Goal: Complete application form: Complete application form

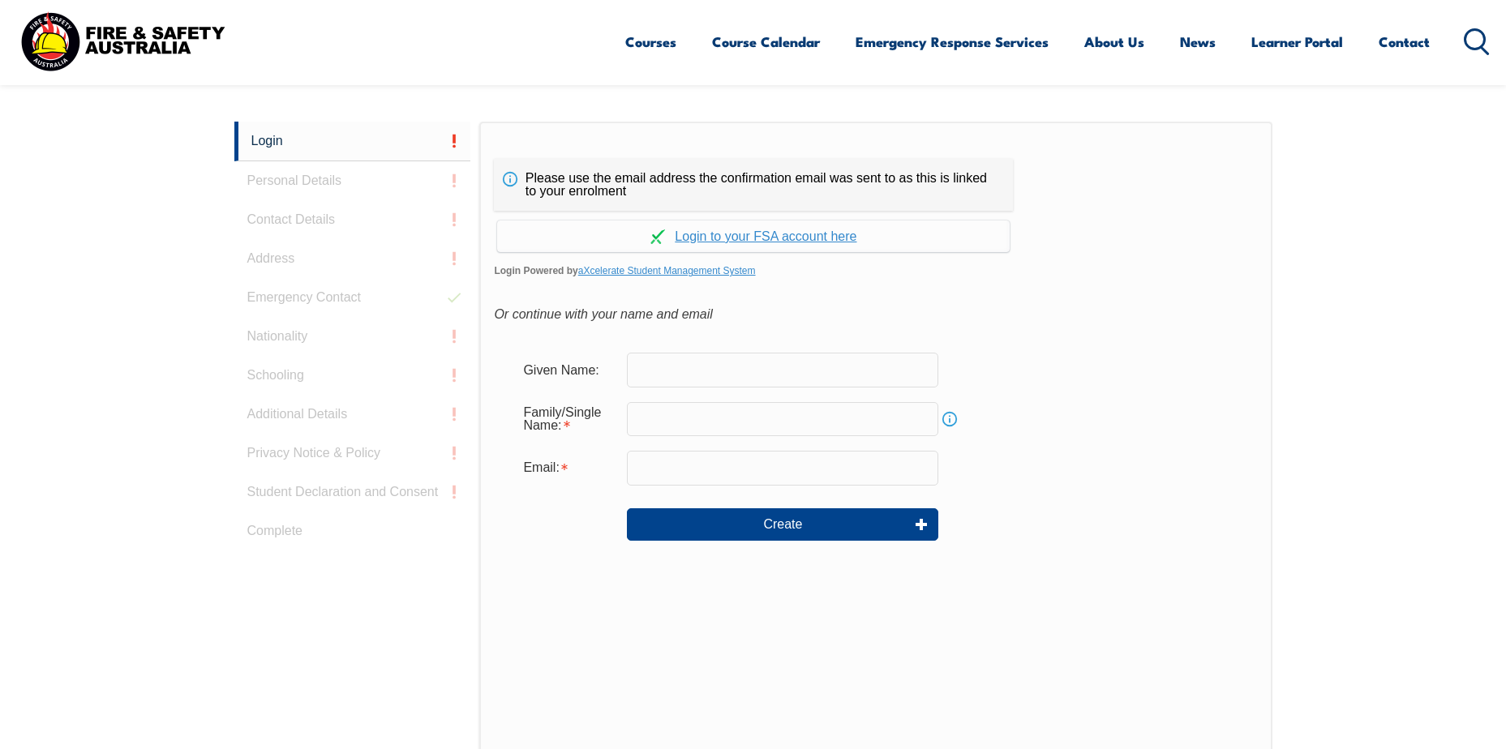
scroll to position [432, 0]
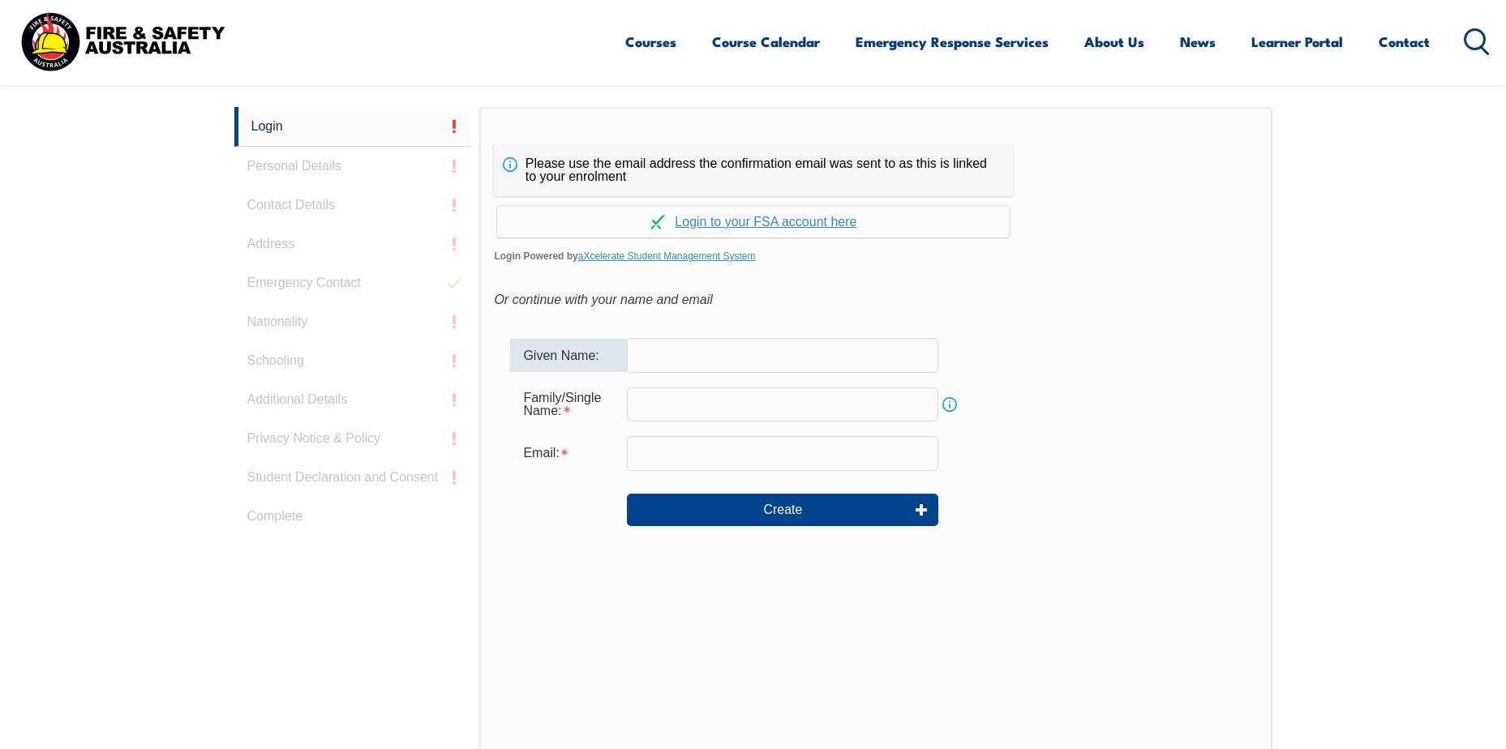
click at [770, 349] on input "text" at bounding box center [782, 355] width 311 height 34
type input "[PERSON_NAME]"
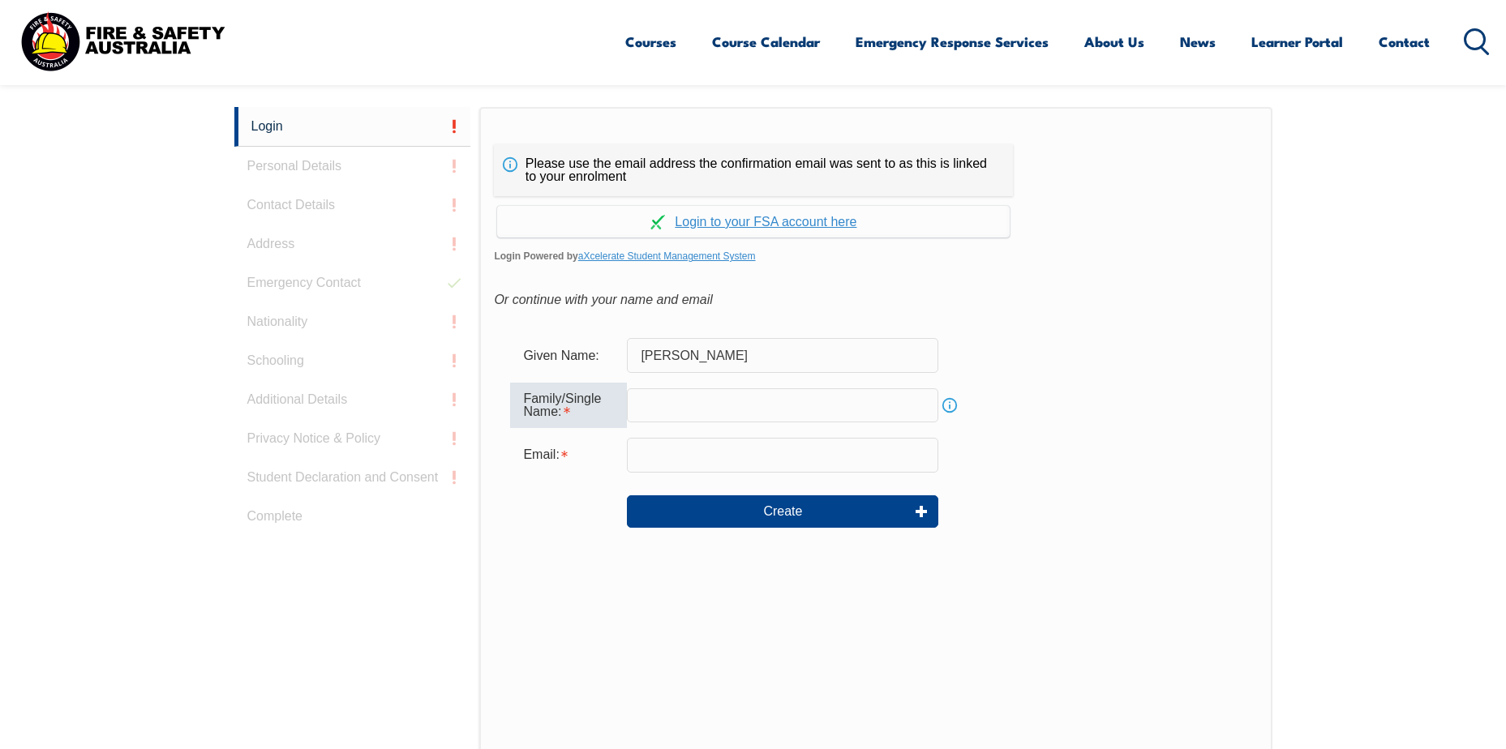
click at [761, 397] on input "text" at bounding box center [782, 406] width 311 height 34
type input "Le"
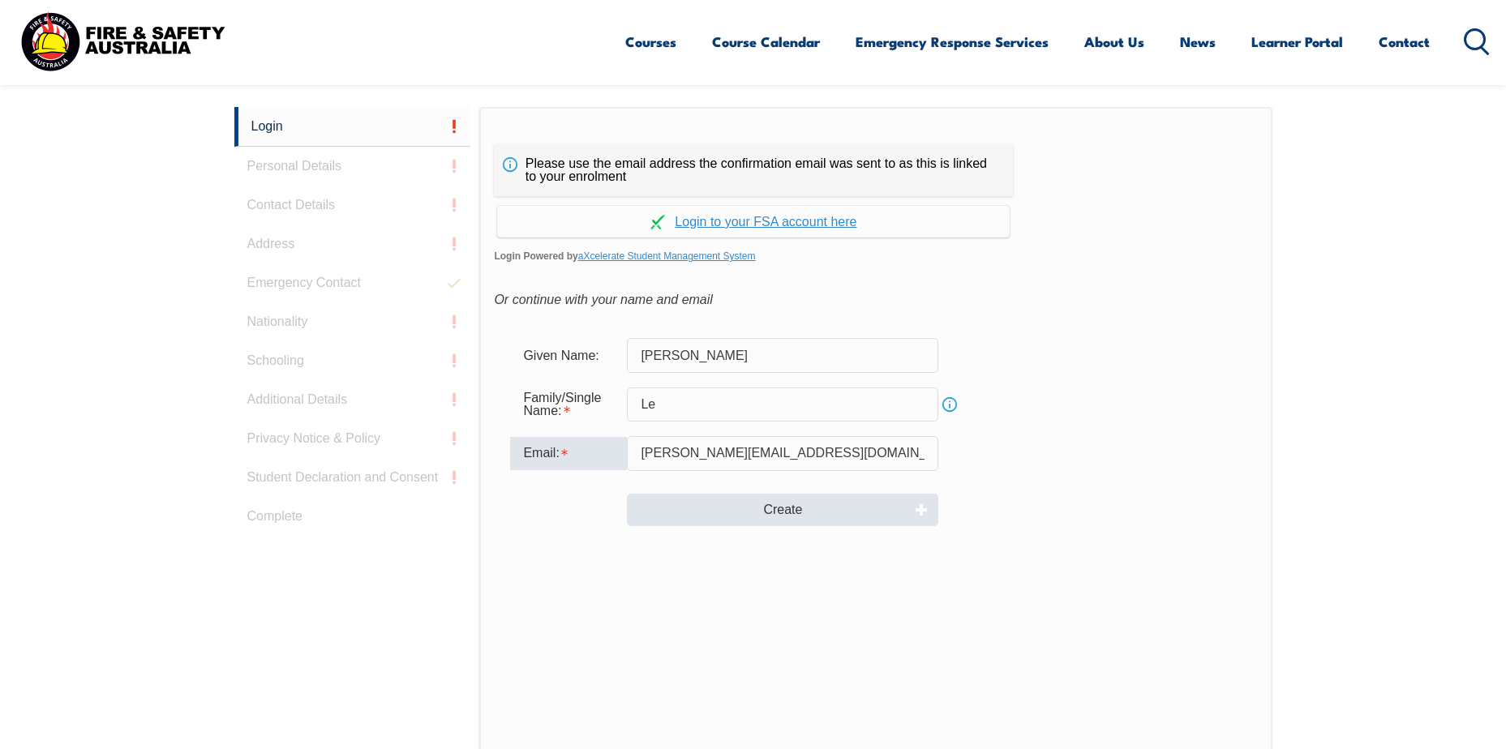
type input "[PERSON_NAME][EMAIL_ADDRESS][DOMAIN_NAME]"
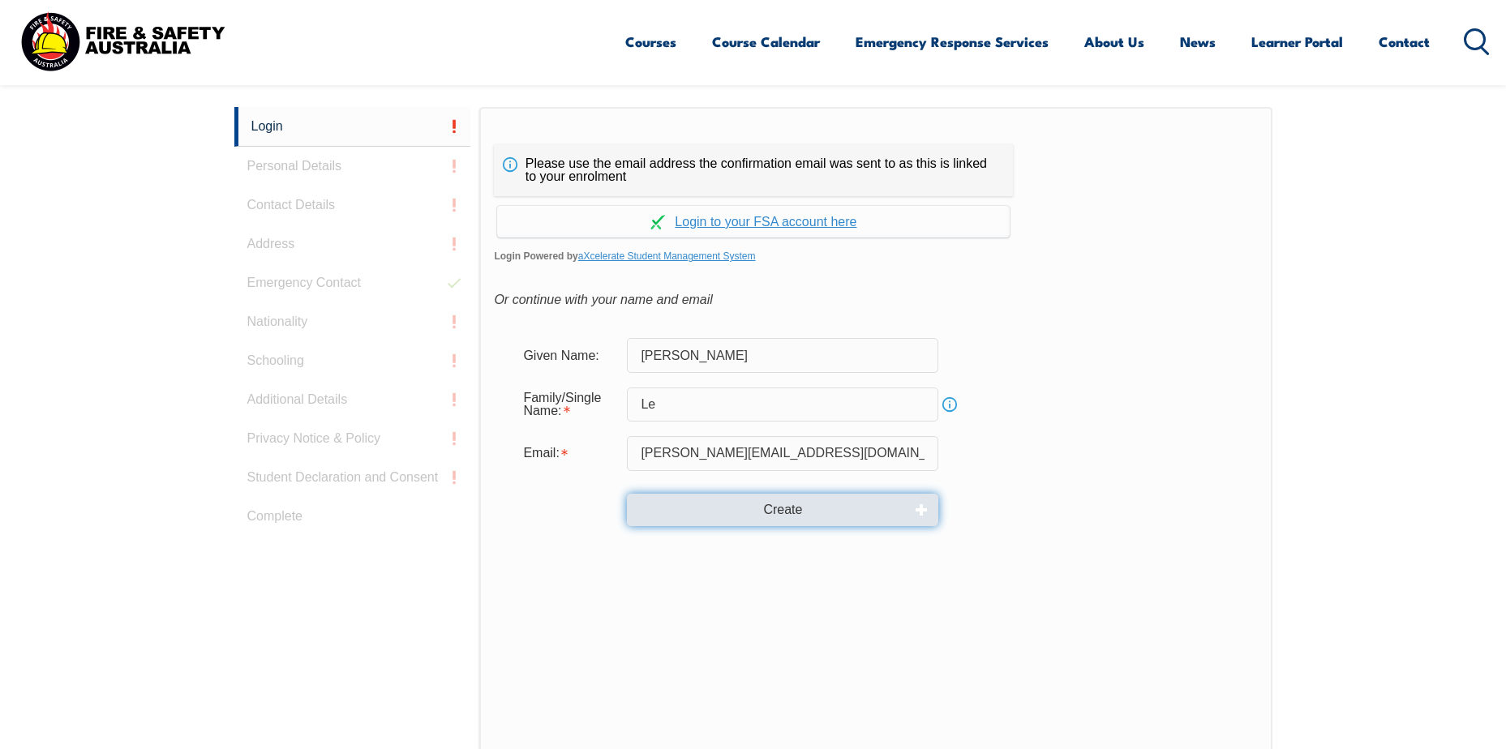
click at [794, 513] on button "Create" at bounding box center [782, 510] width 311 height 32
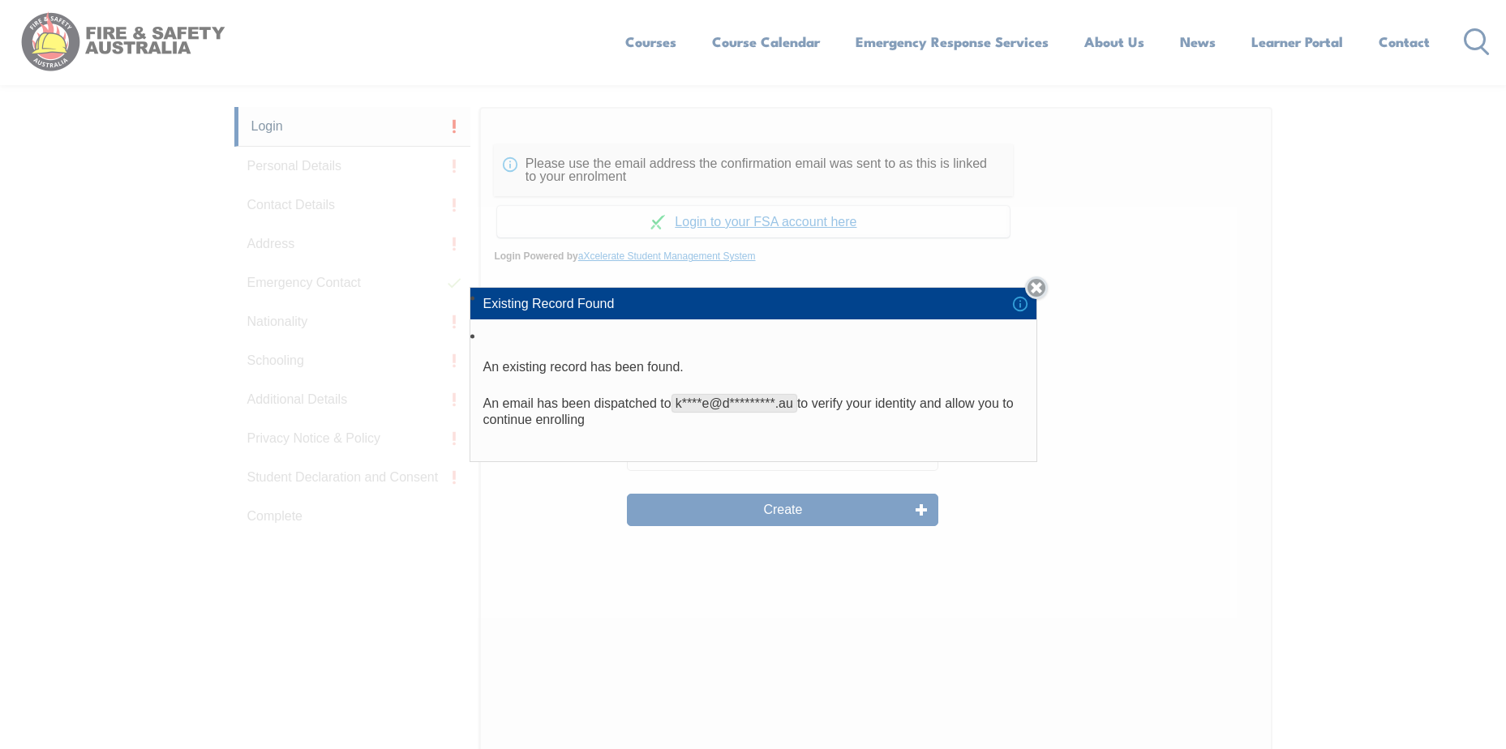
click at [1043, 284] on link "Close" at bounding box center [1036, 288] width 23 height 23
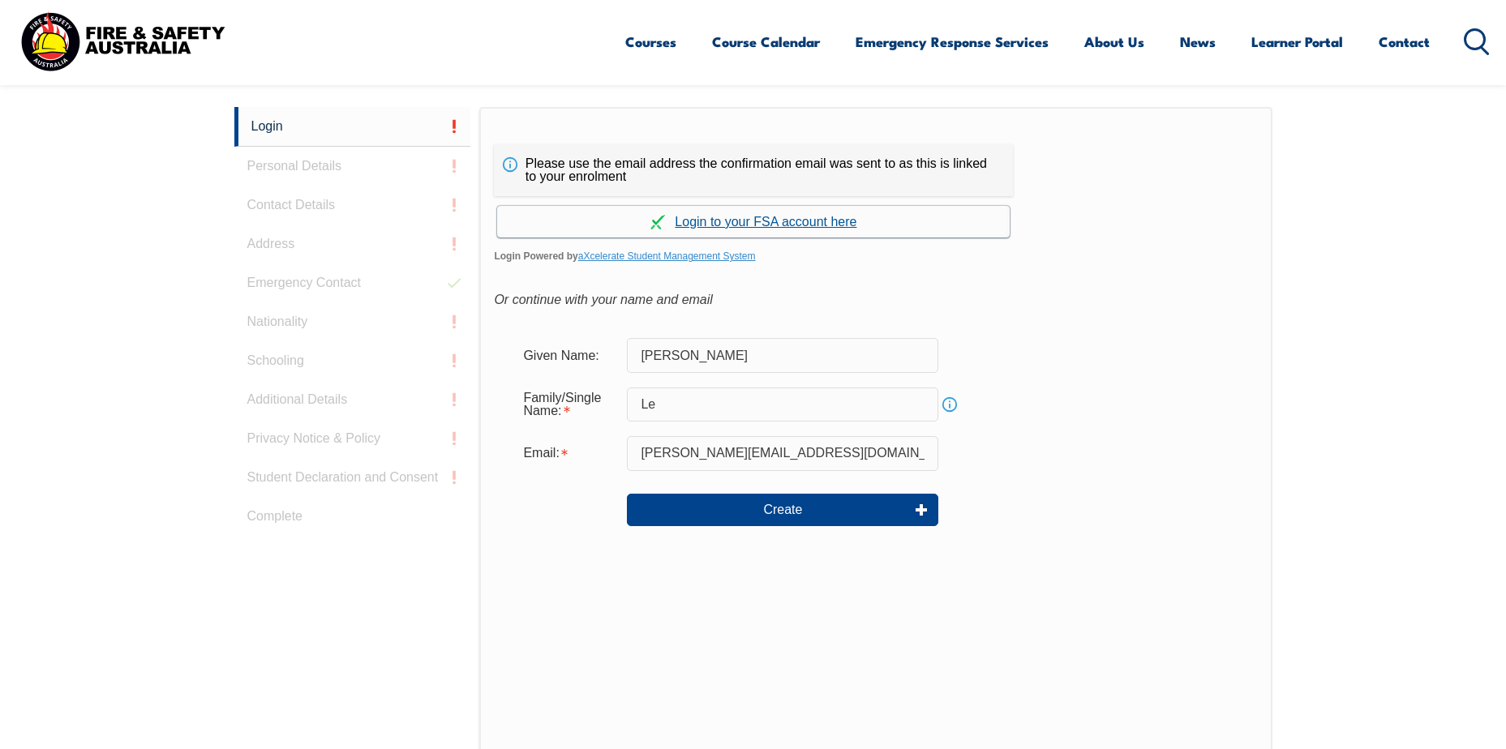
click at [728, 220] on link "Continue with aXcelerate" at bounding box center [753, 222] width 513 height 32
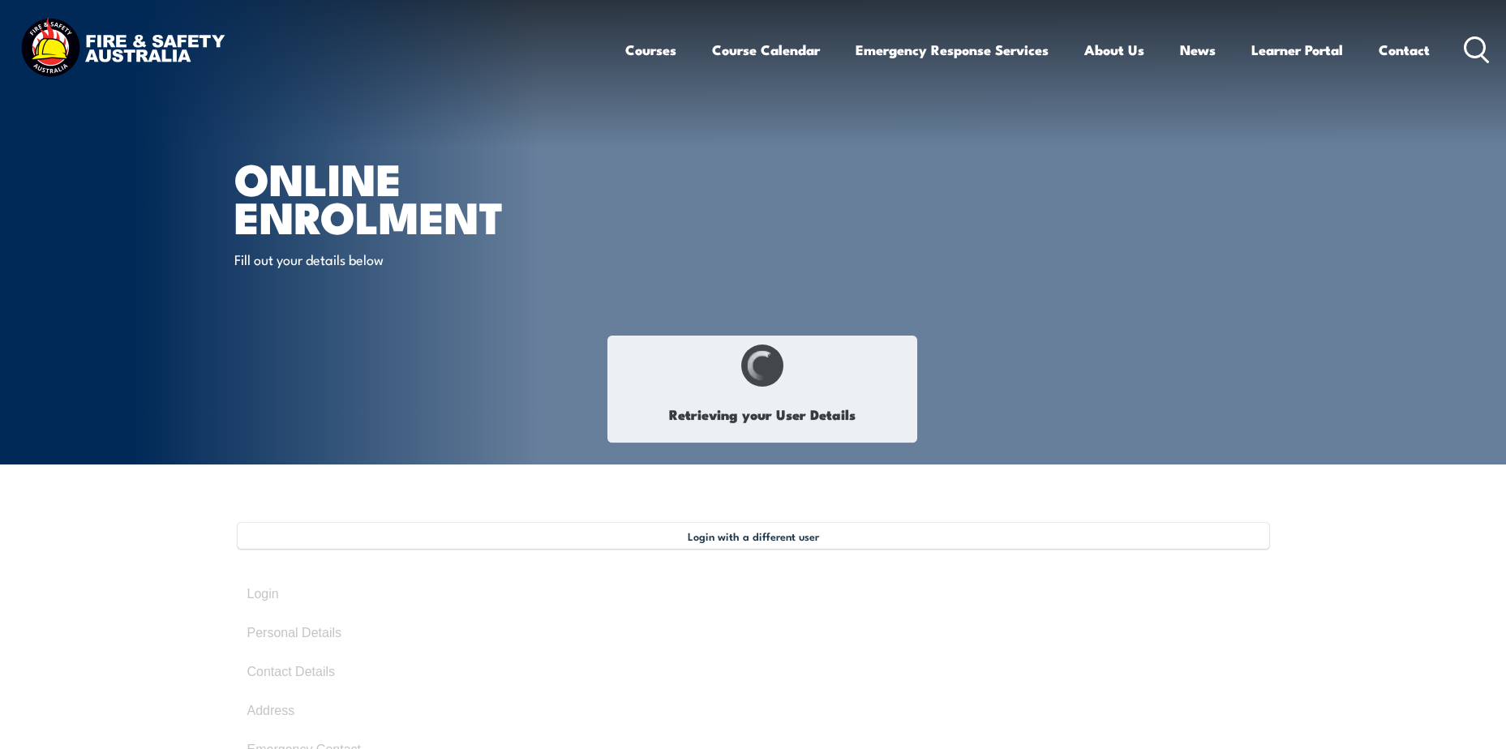
select select "Ms"
type input "Kim"
type input "kimmy"
type input "Le"
type input "January 17, 1987"
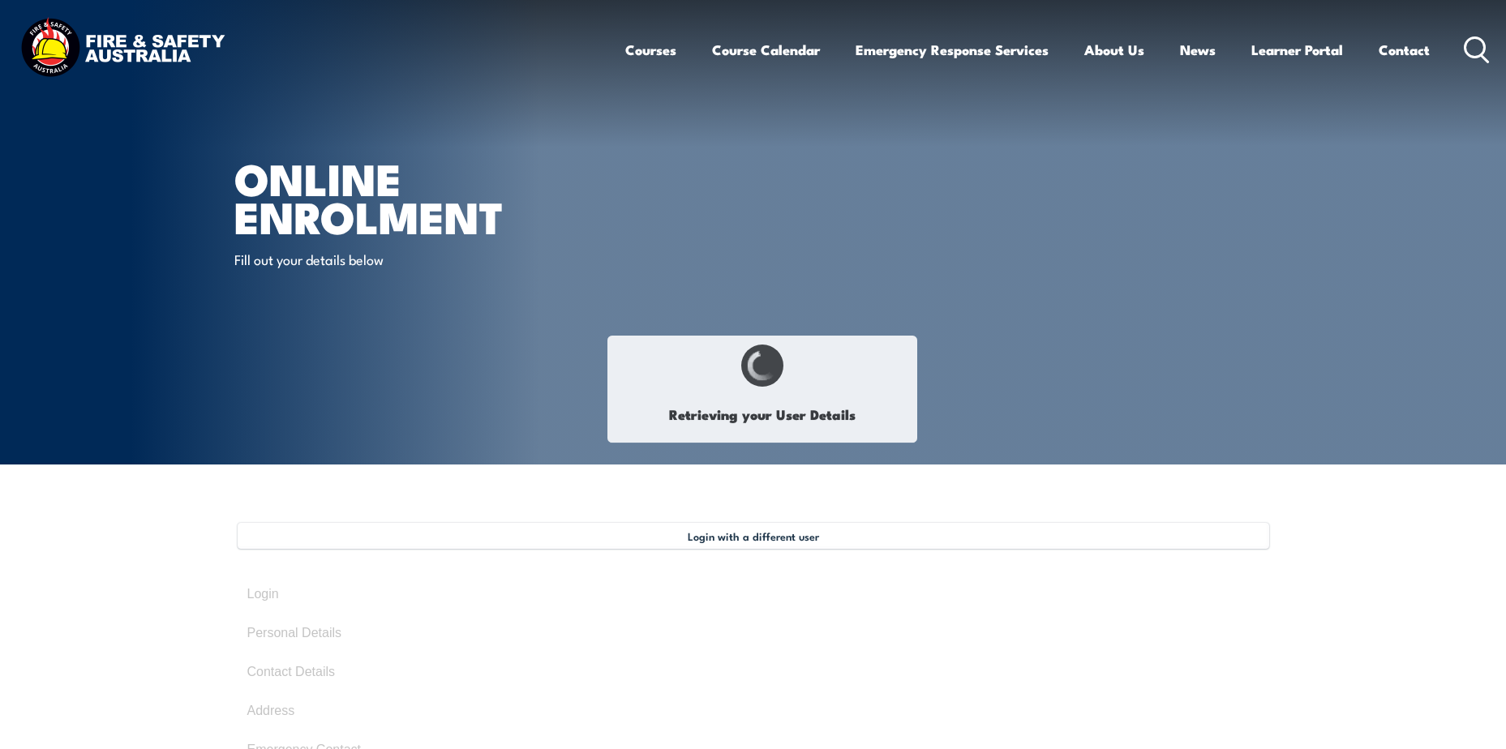
type input "HVHRQHHNPT"
select select "F"
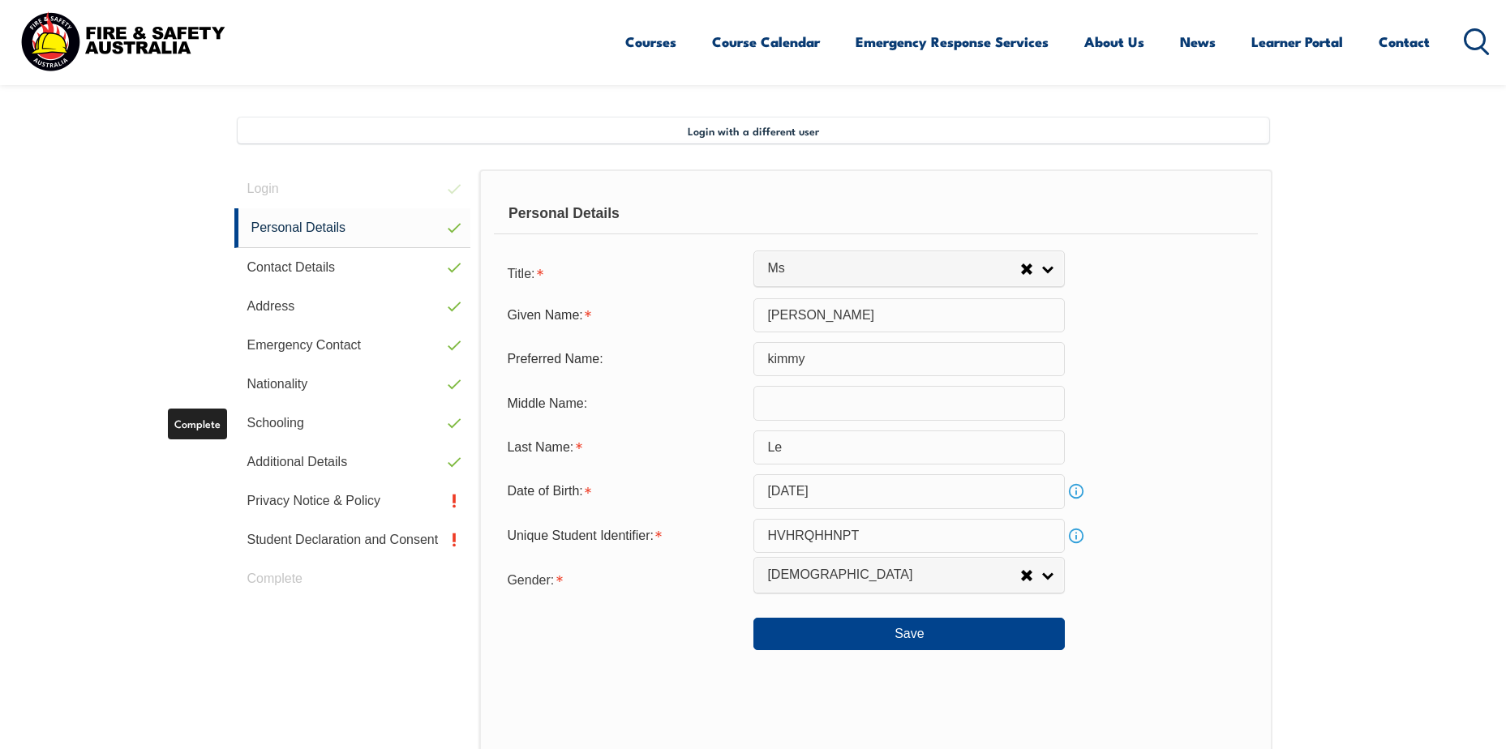
scroll to position [487, 0]
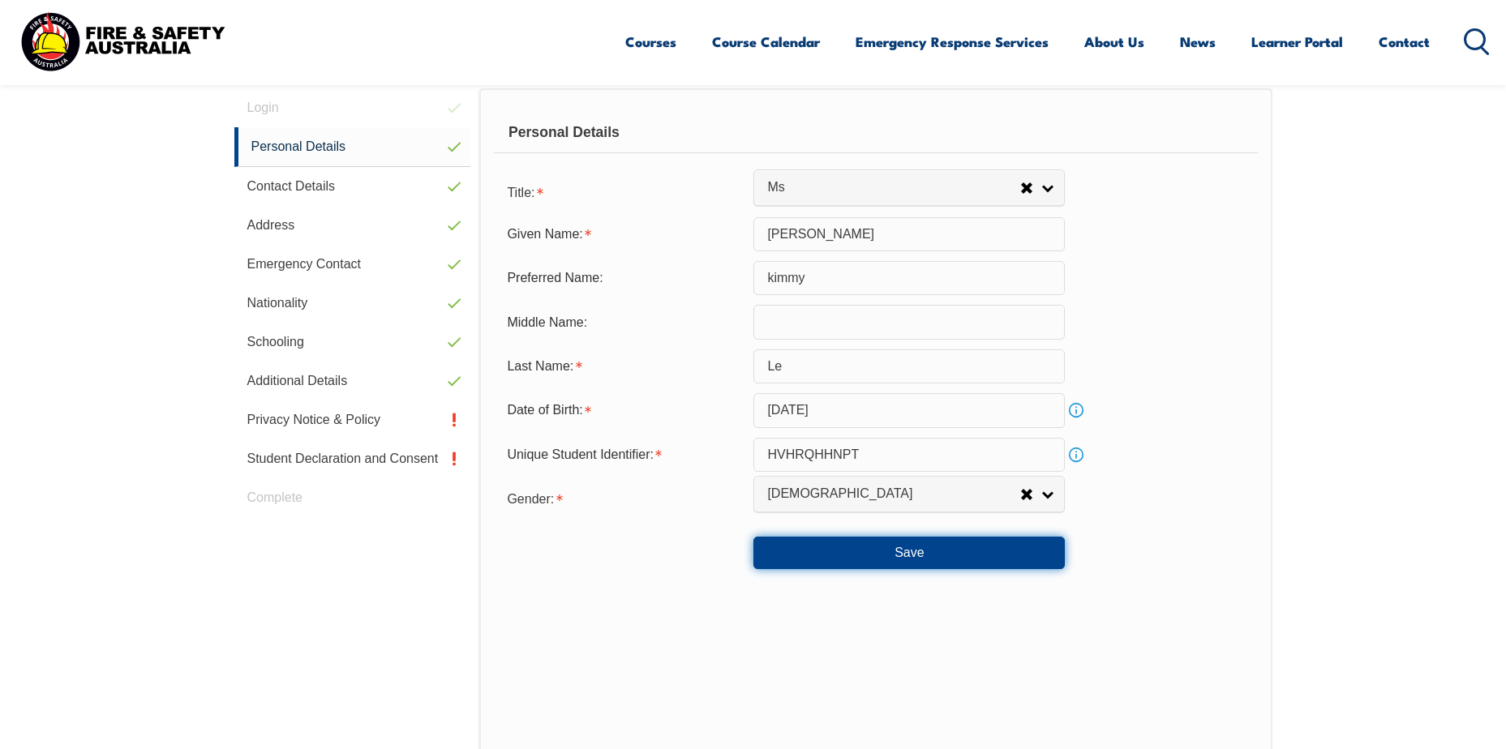
click at [844, 548] on button "Save" at bounding box center [909, 553] width 311 height 32
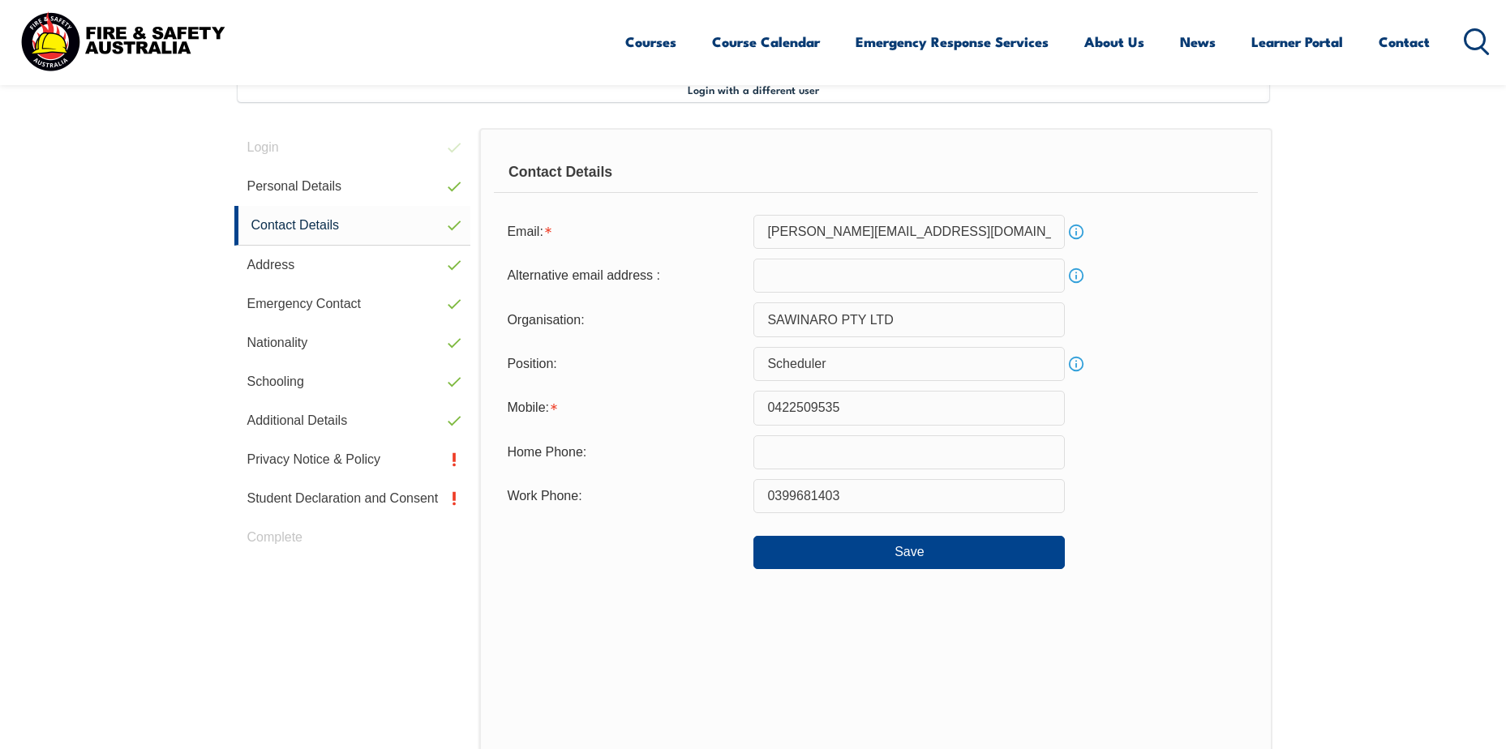
scroll to position [442, 0]
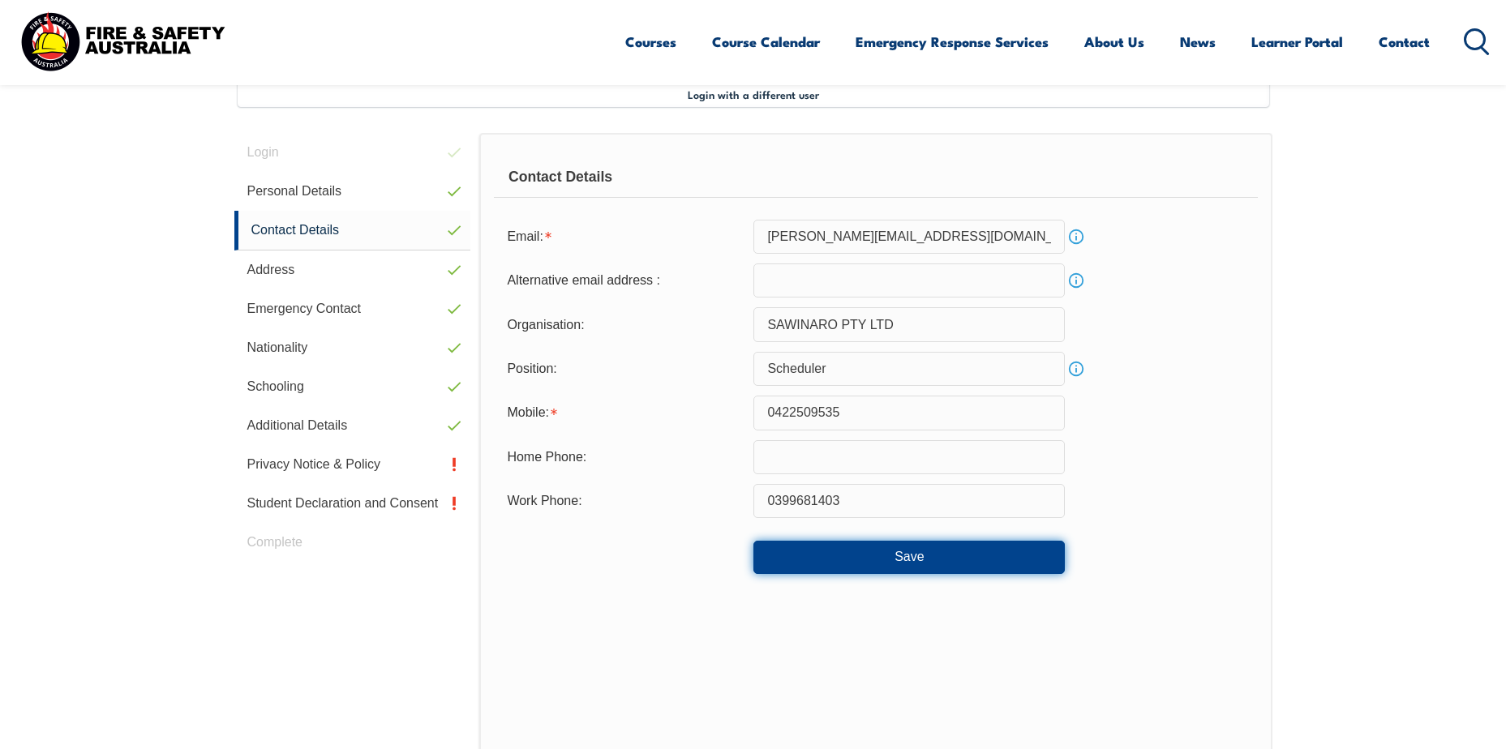
click at [904, 556] on button "Save" at bounding box center [909, 557] width 311 height 32
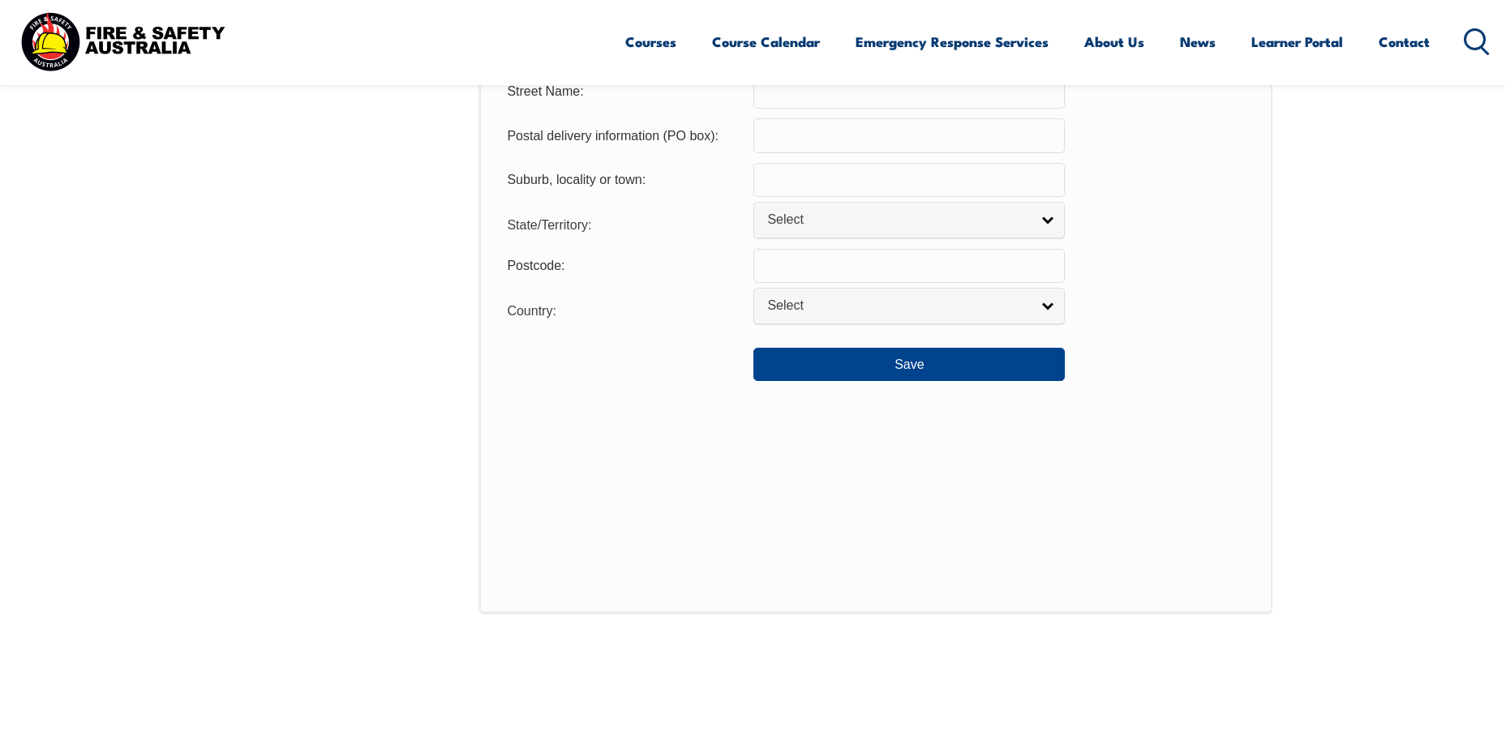
scroll to position [1253, 0]
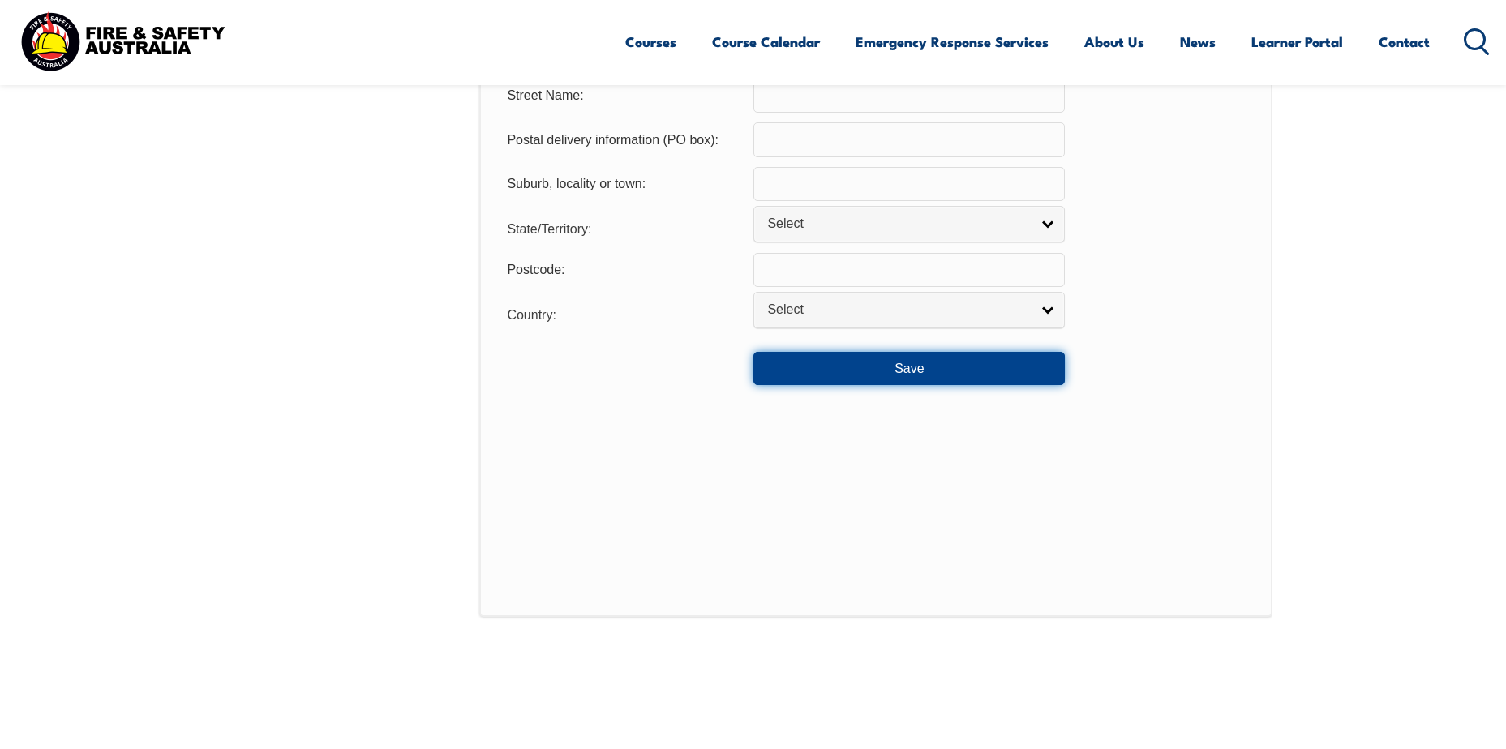
click at [914, 376] on button "Save" at bounding box center [909, 368] width 311 height 32
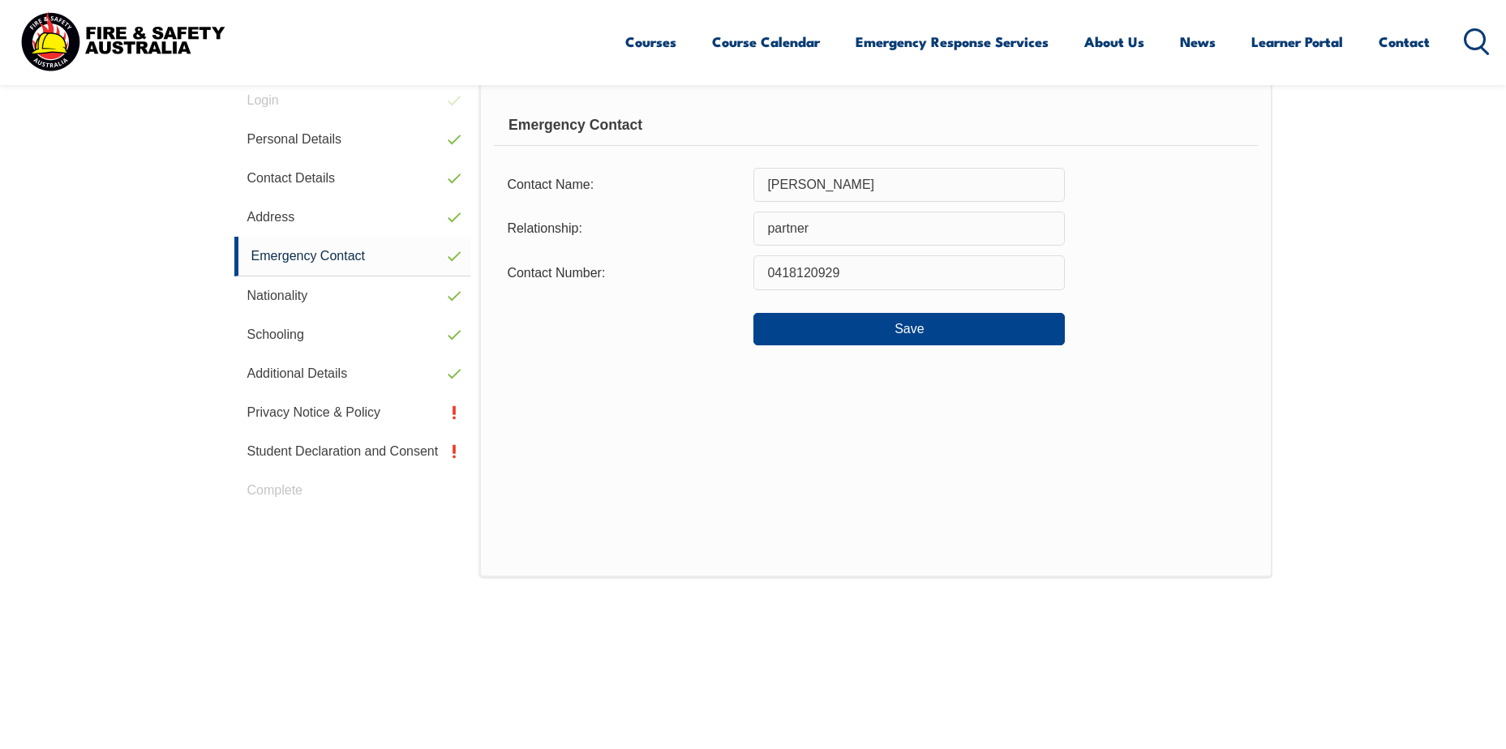
scroll to position [442, 0]
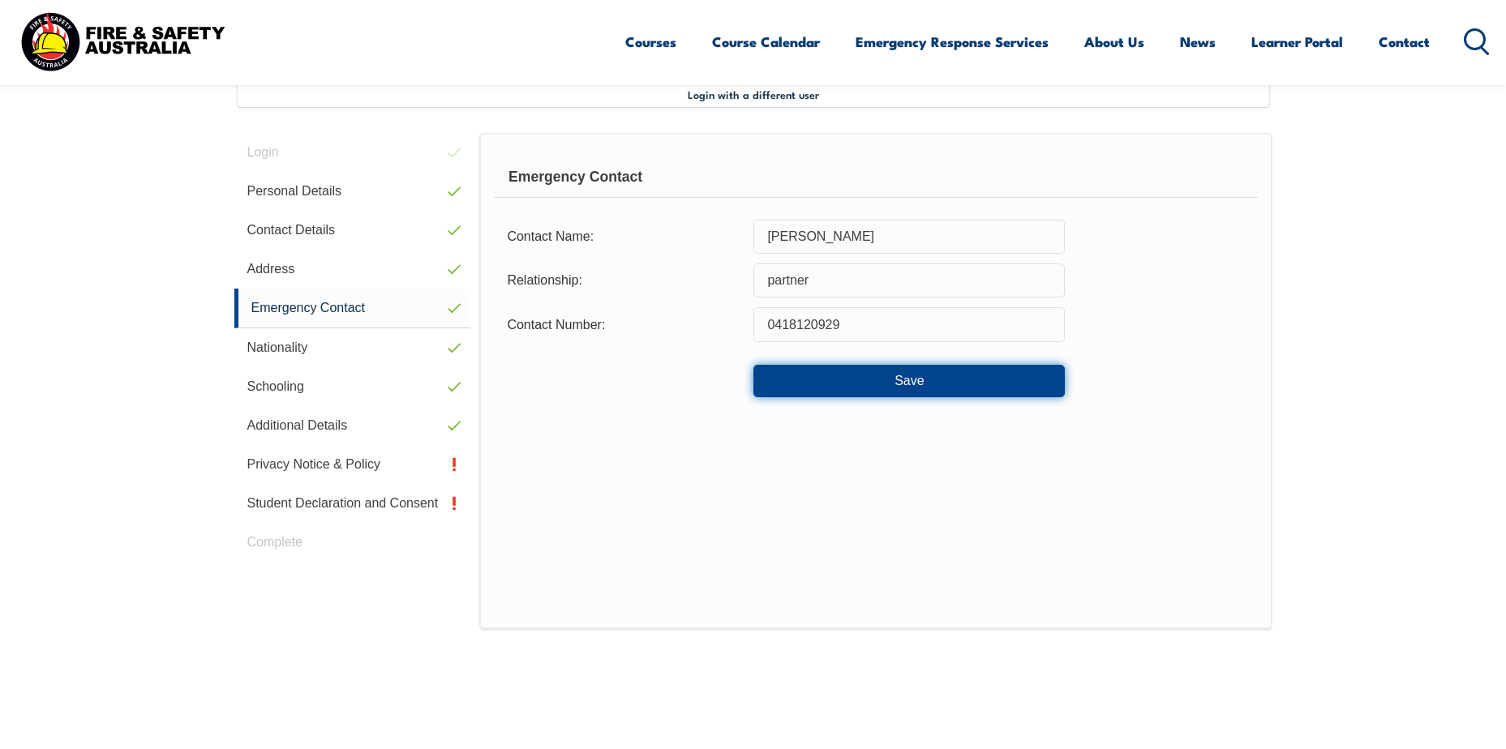
click at [859, 380] on button "Save" at bounding box center [909, 381] width 311 height 32
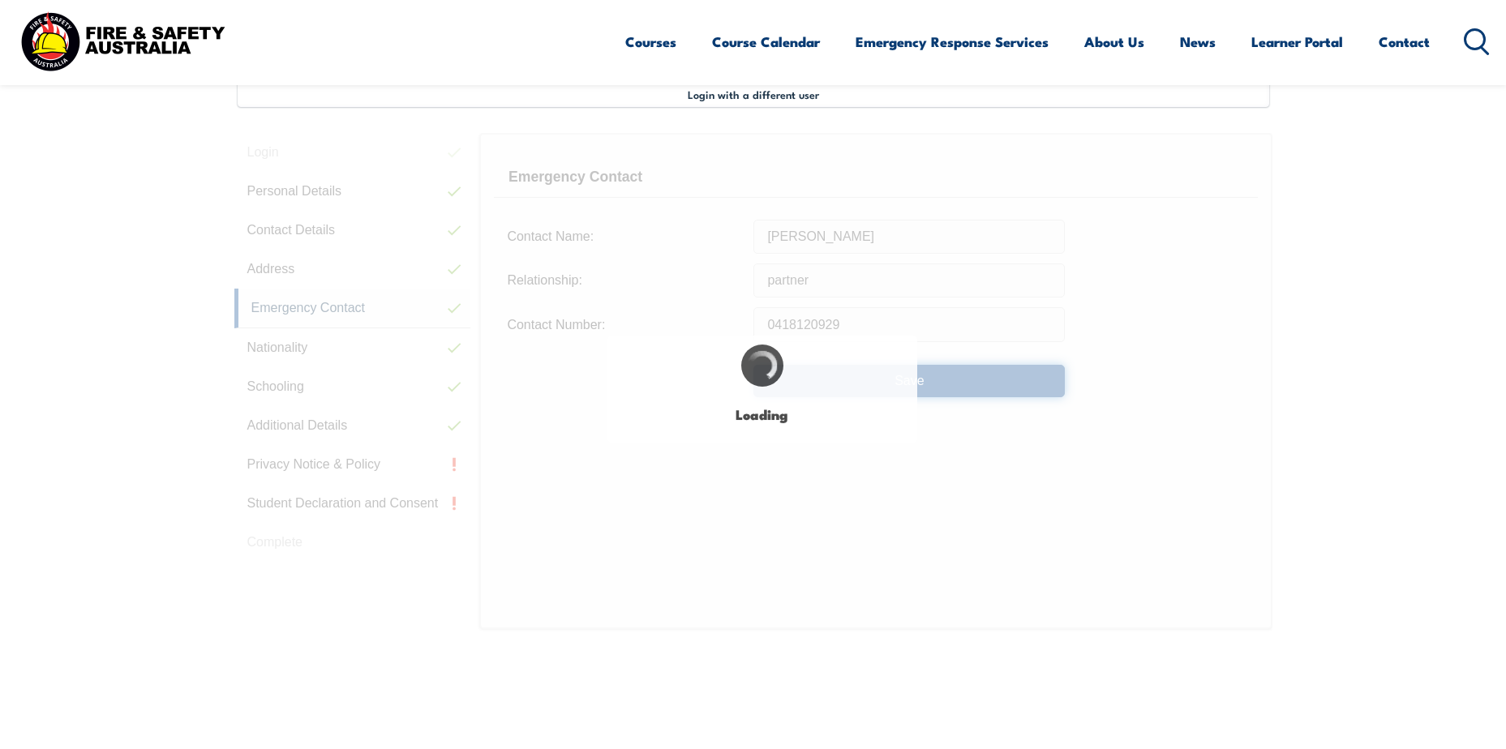
select select "false"
select select "true"
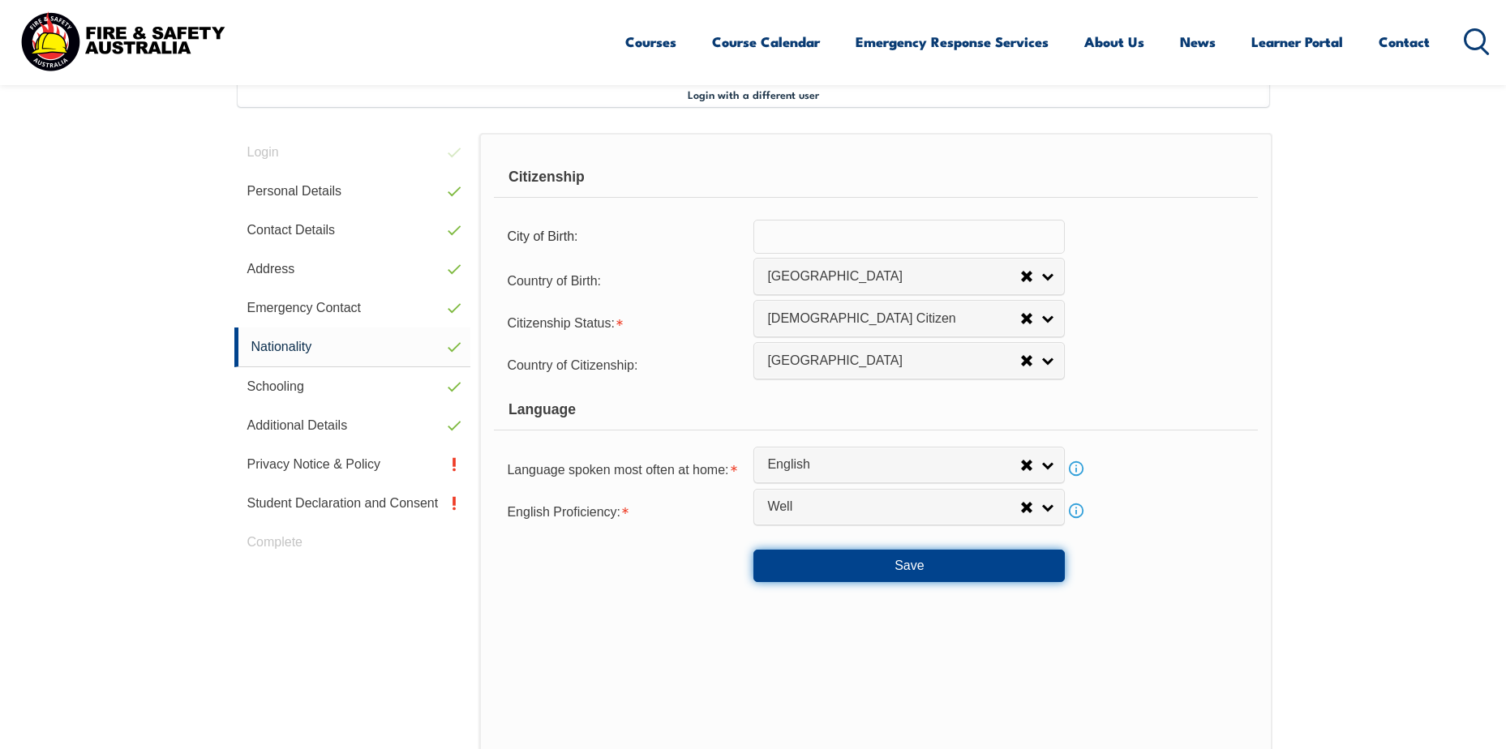
click at [866, 573] on button "Save" at bounding box center [909, 566] width 311 height 32
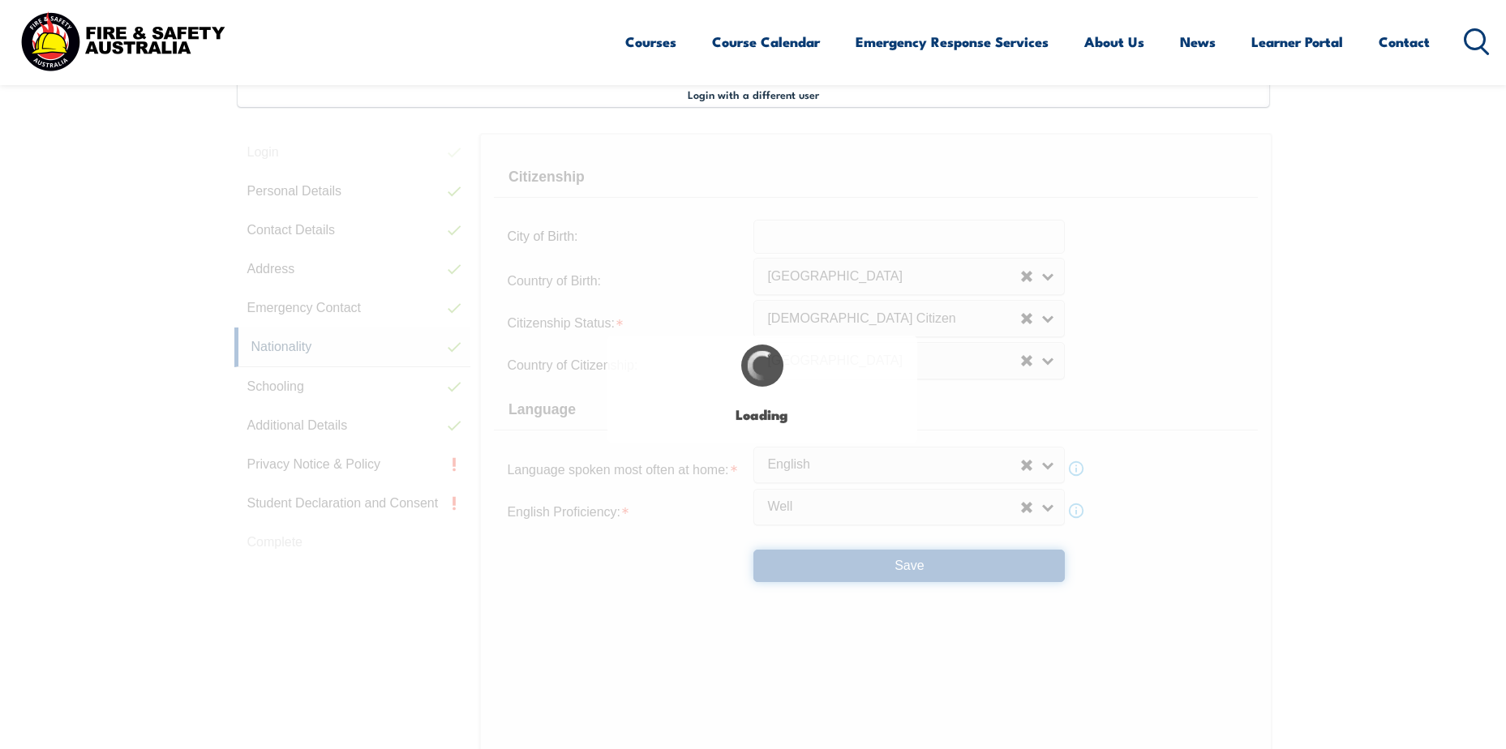
select select "false"
select select "true"
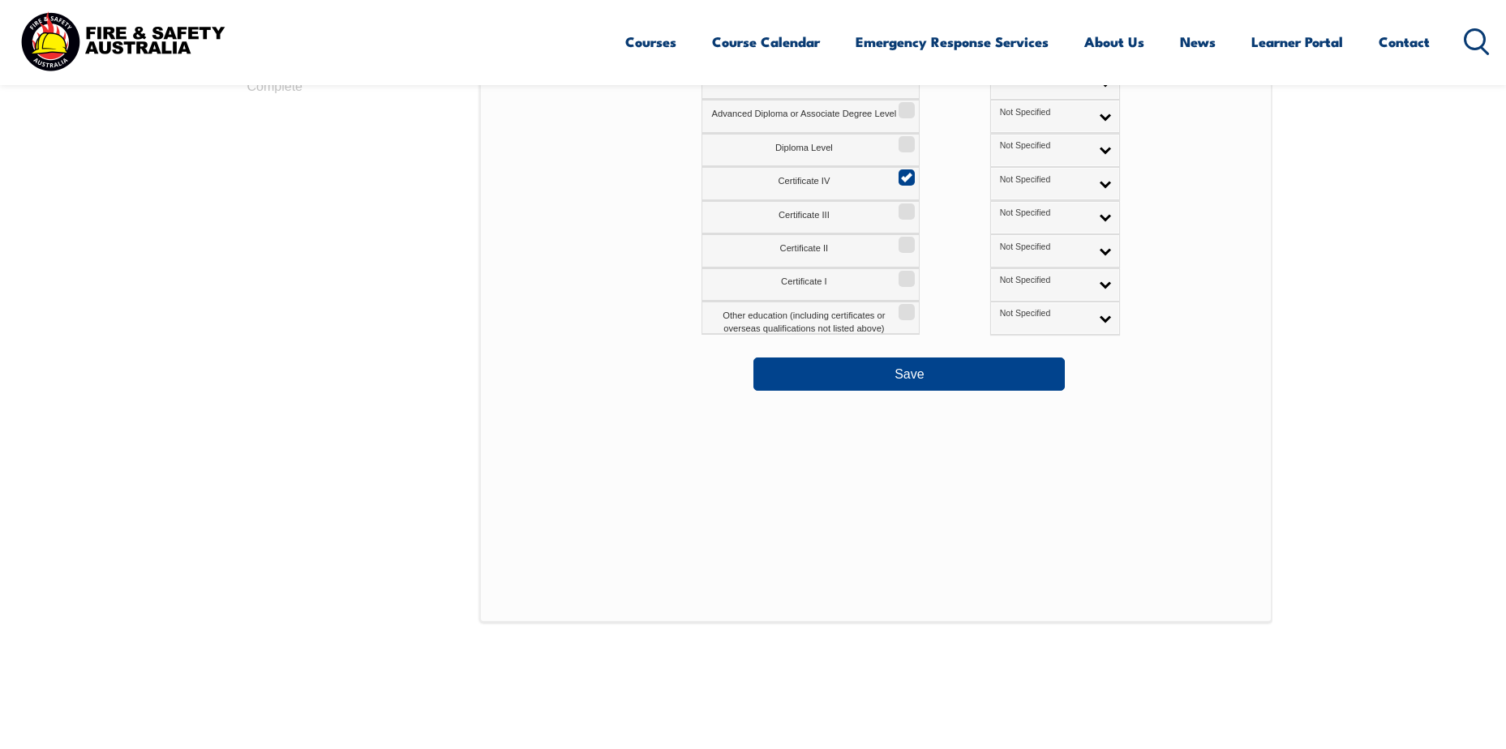
scroll to position [929, 0]
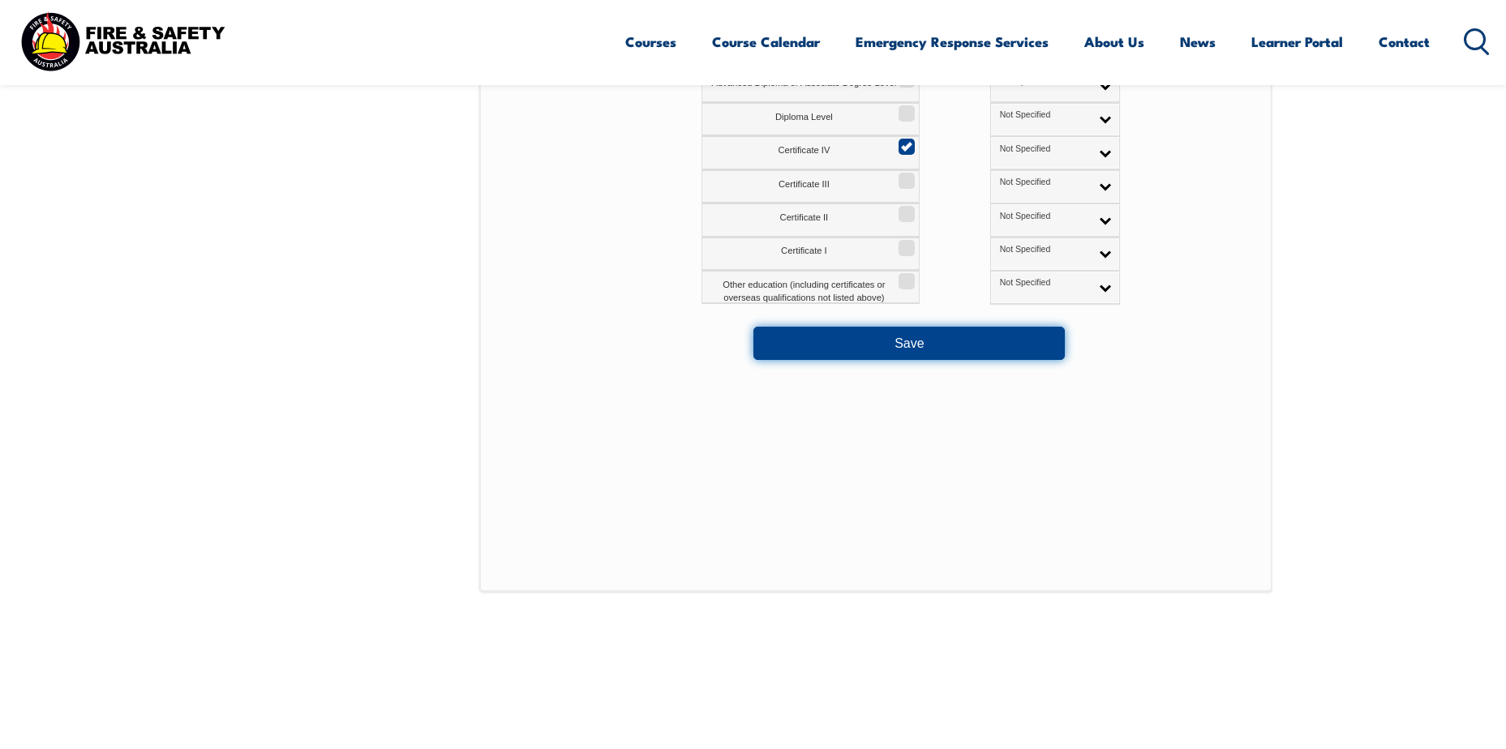
click at [917, 350] on button "Save" at bounding box center [909, 343] width 311 height 32
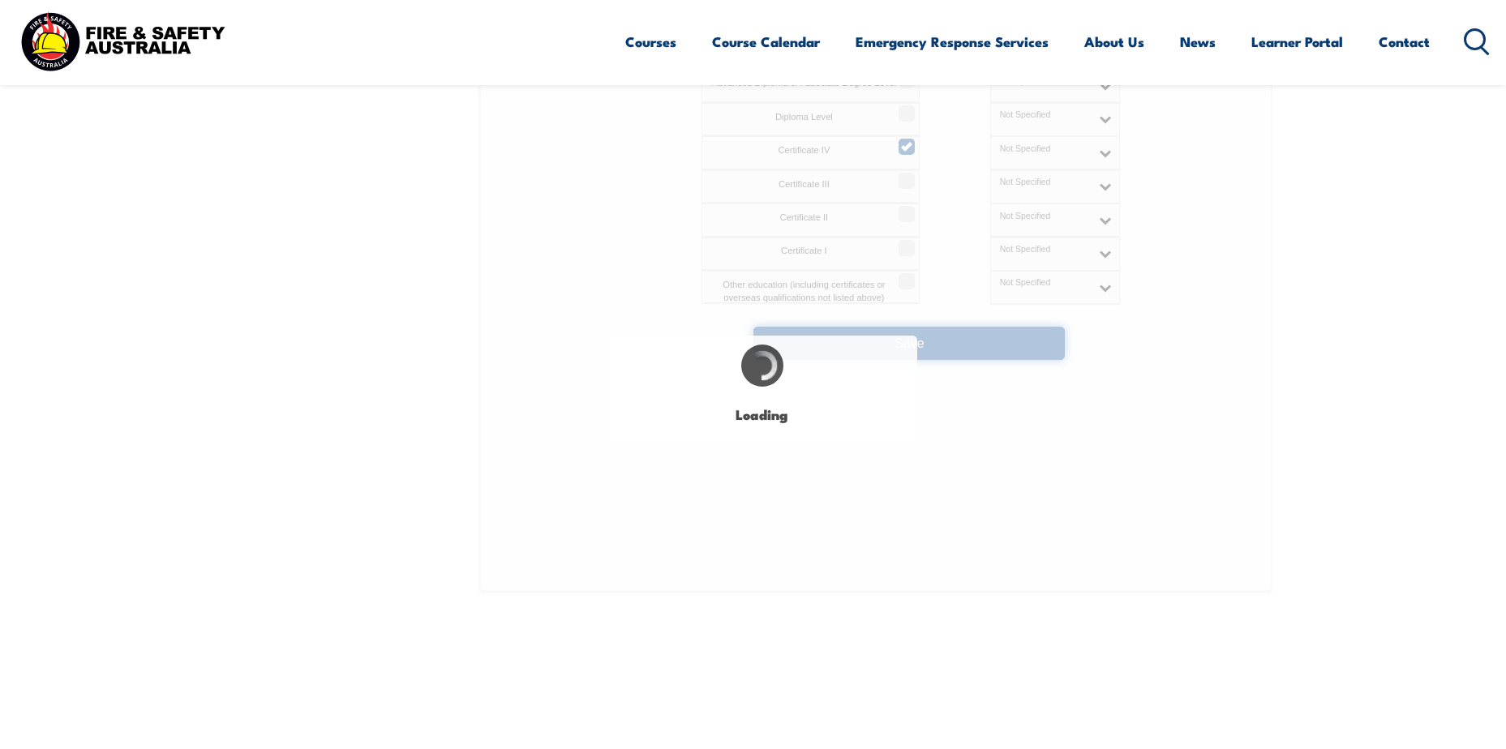
select select "false"
select select "true"
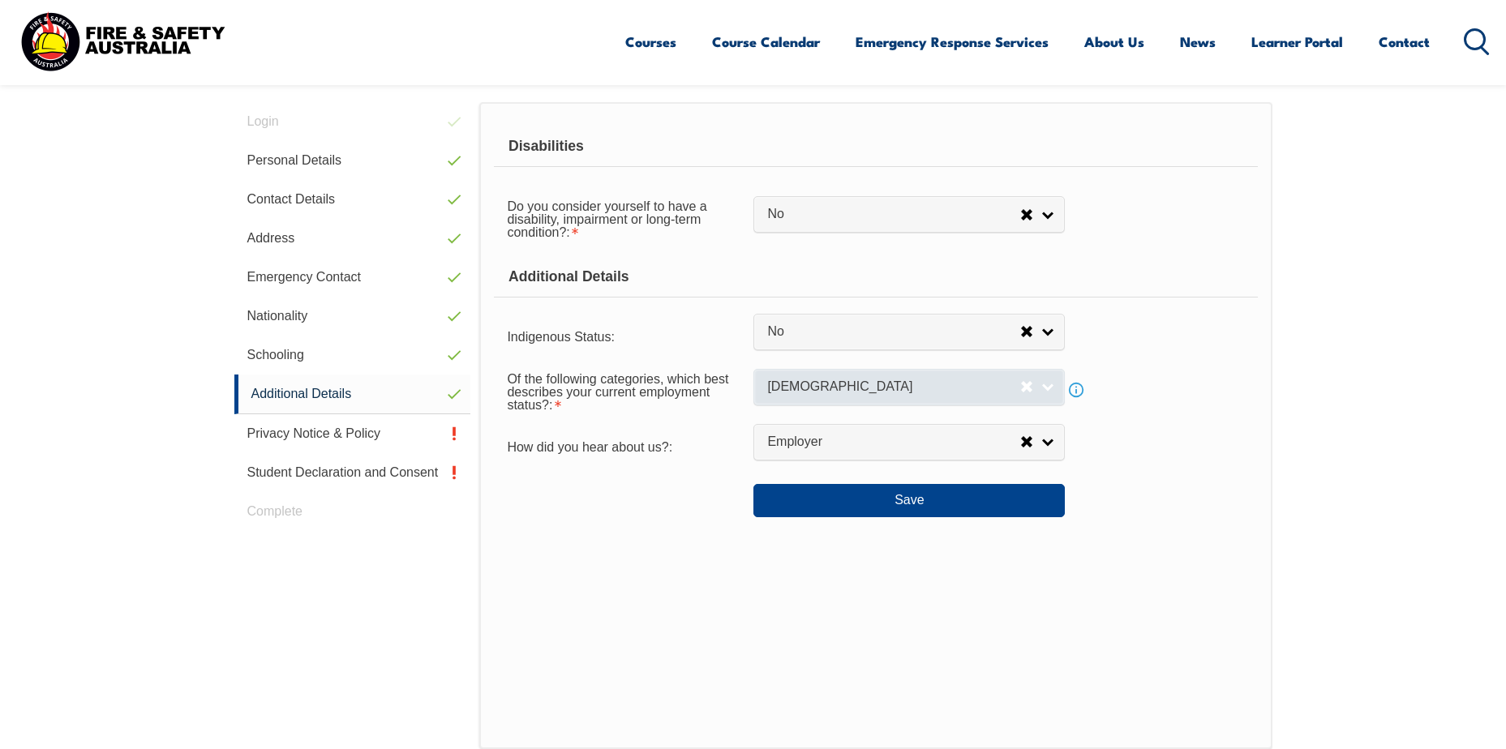
scroll to position [442, 0]
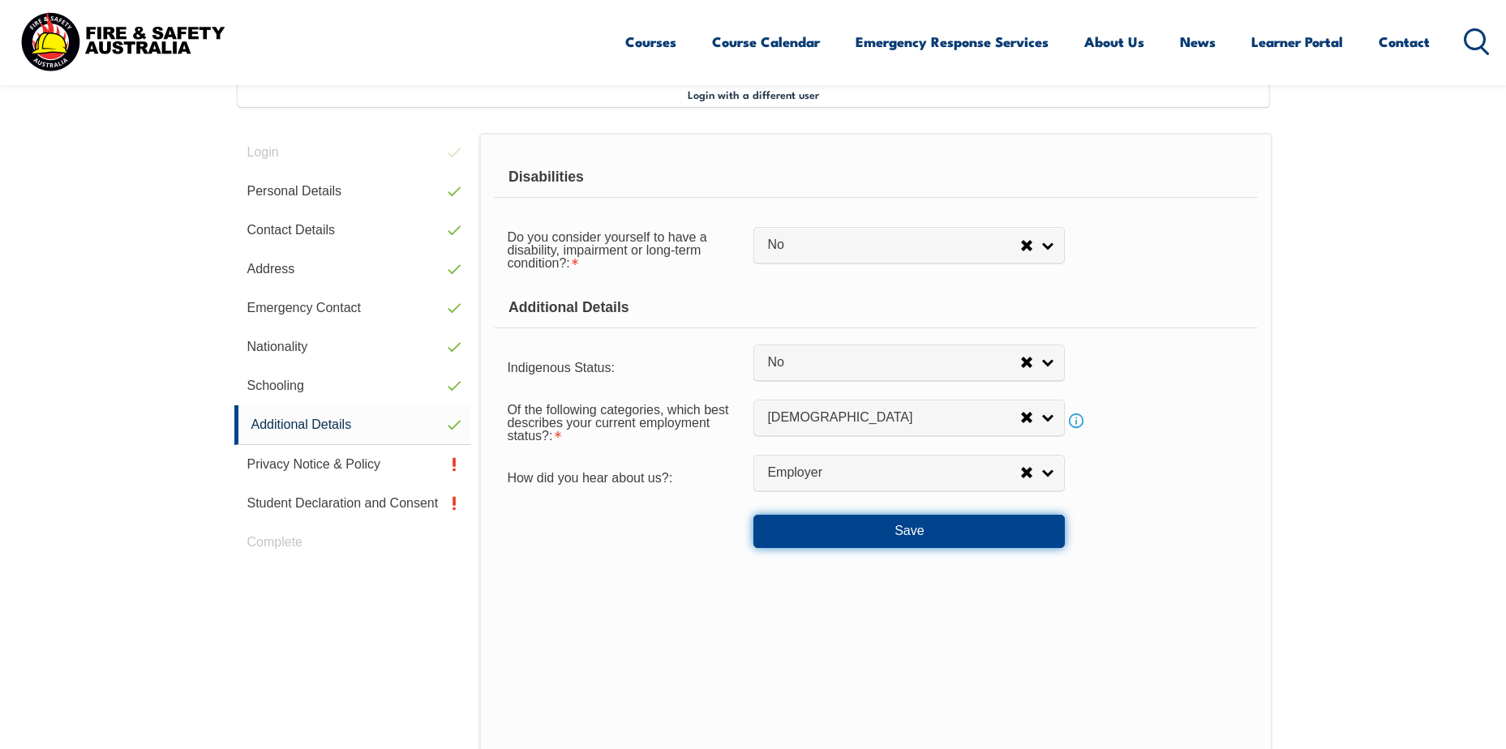
click at [934, 525] on button "Save" at bounding box center [909, 531] width 311 height 32
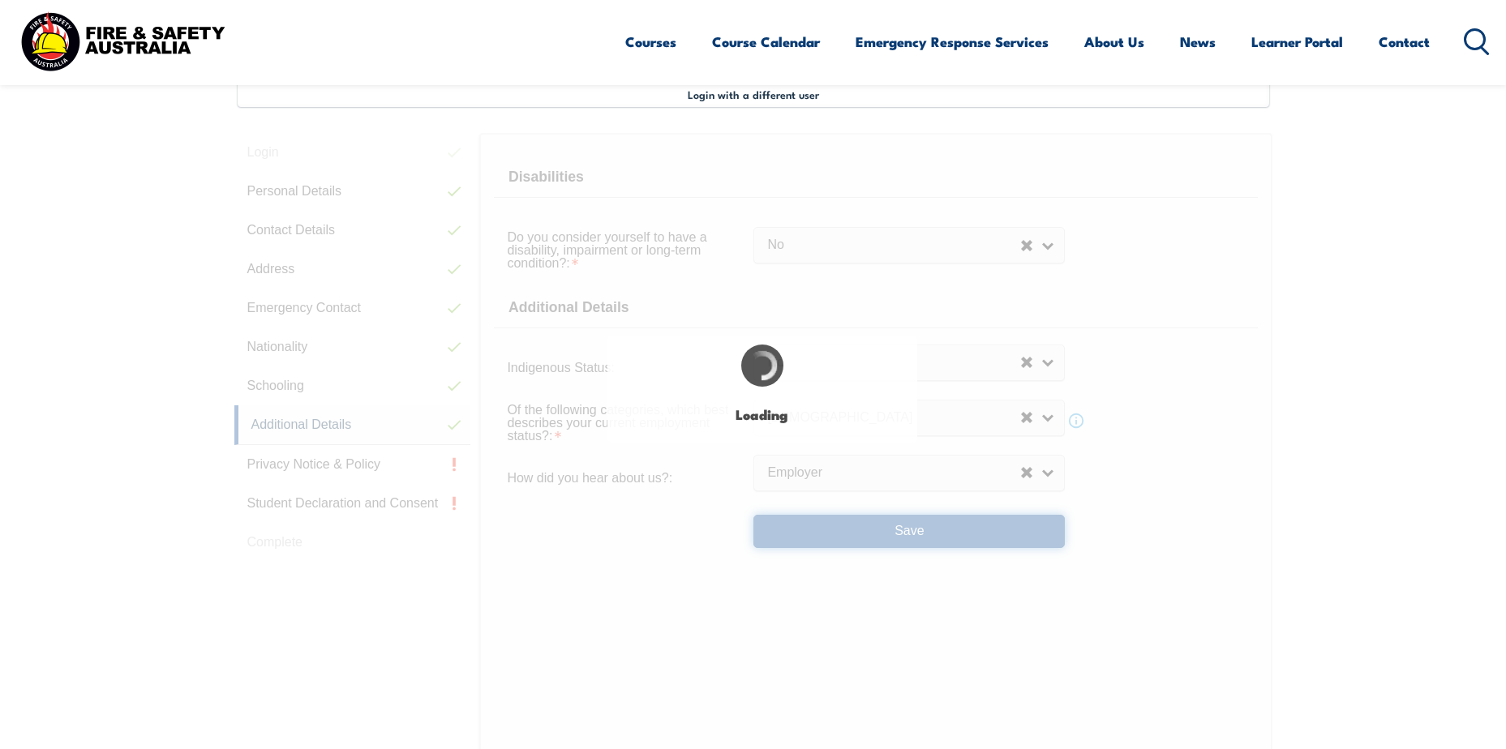
select select "false"
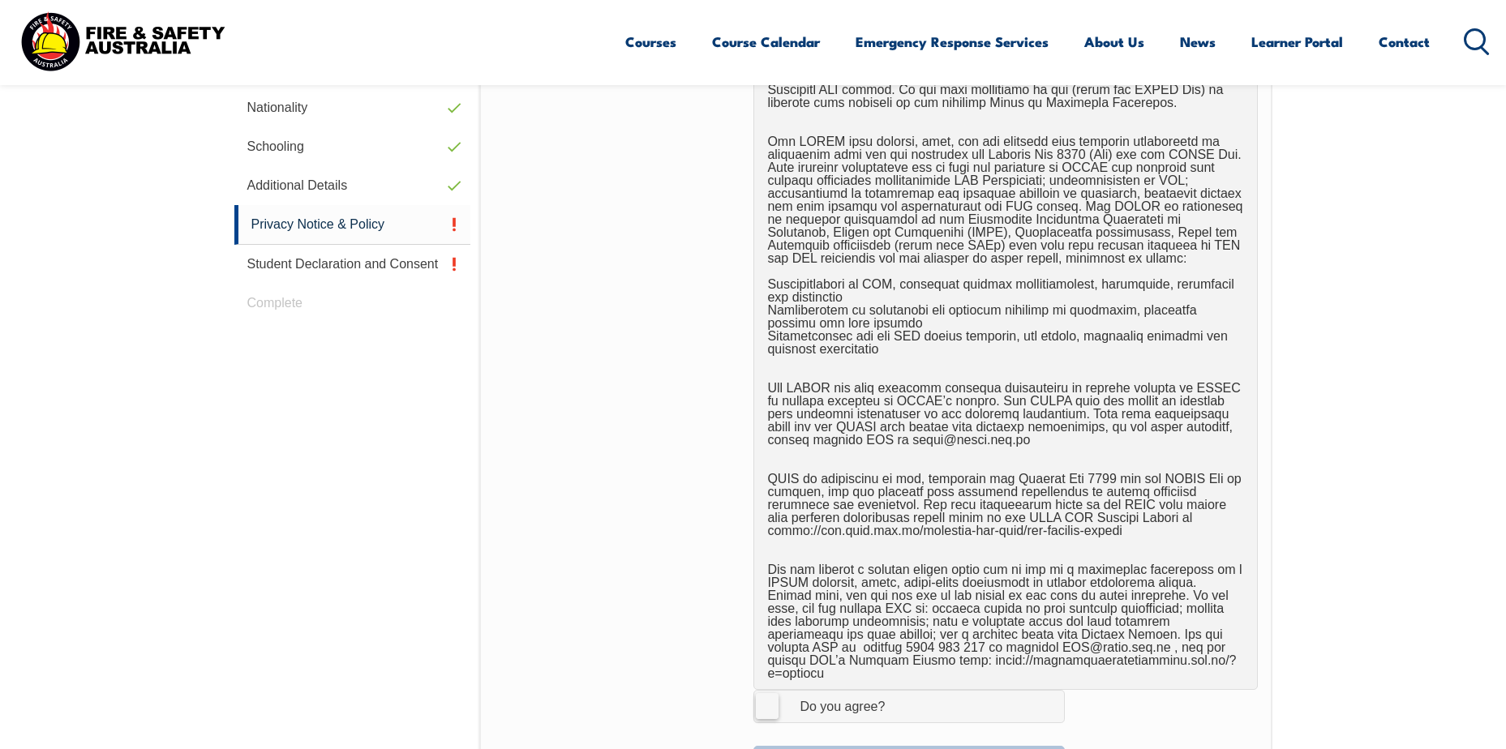
scroll to position [1010, 0]
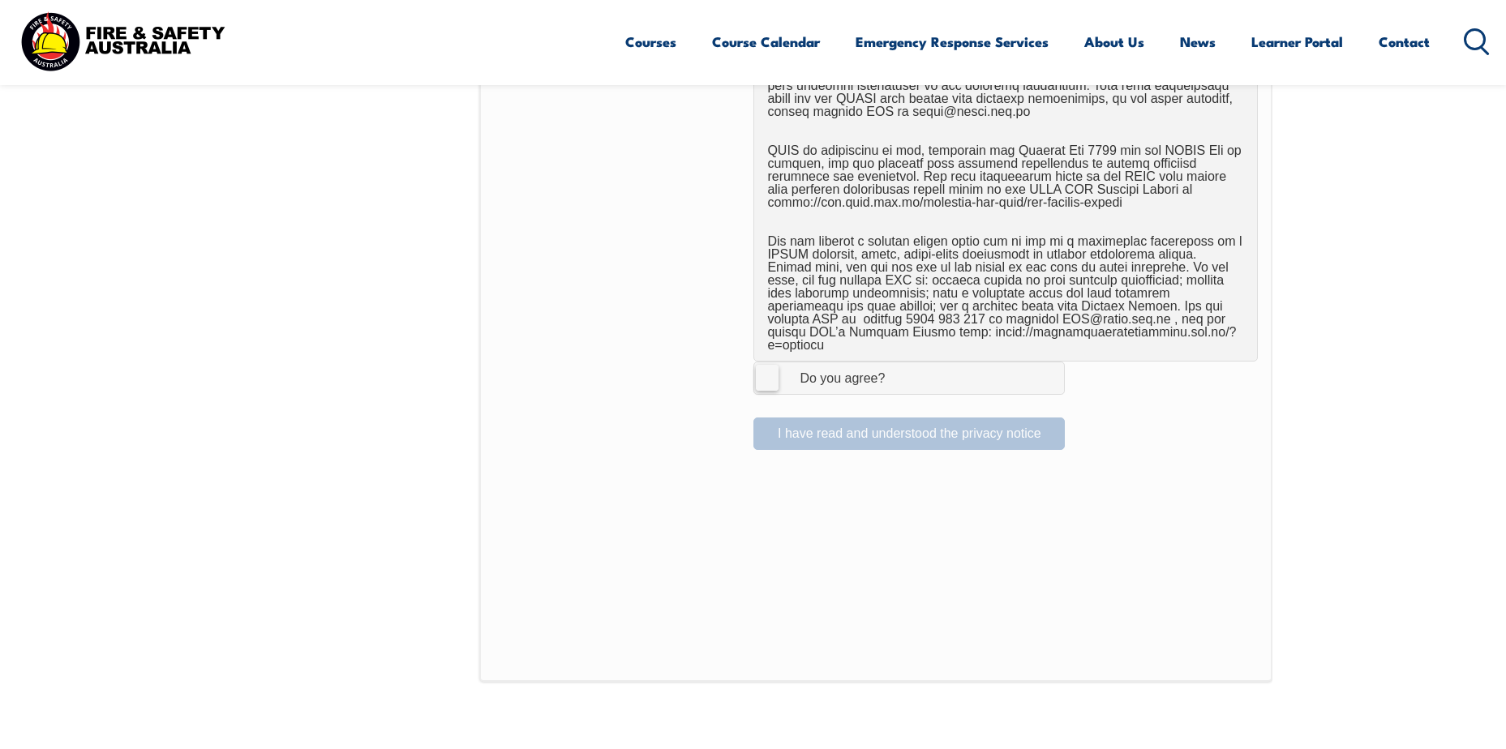
click at [769, 367] on label "I Agree Do you agree?" at bounding box center [909, 378] width 311 height 32
click at [898, 367] on input "I Agree Do you agree?" at bounding box center [912, 378] width 28 height 31
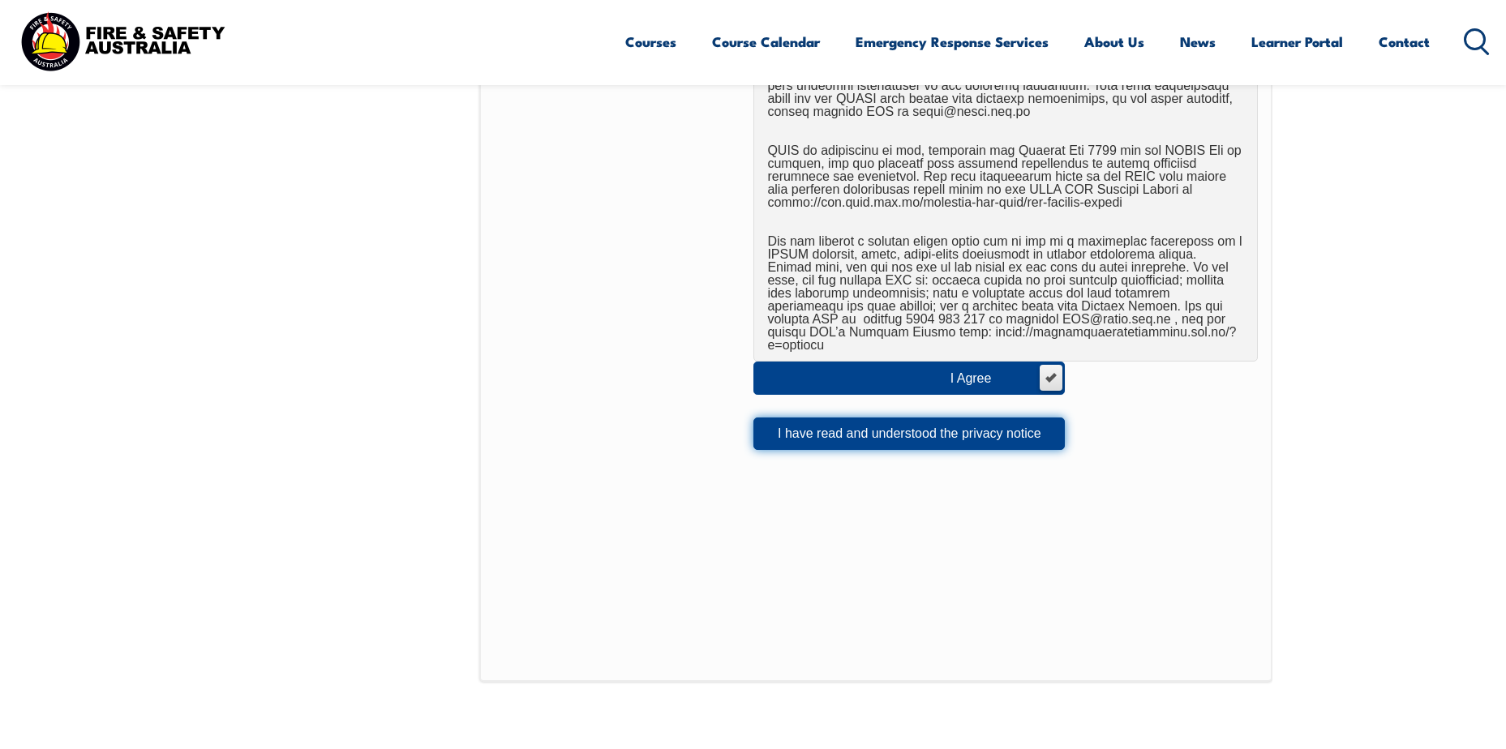
click at [869, 427] on button "I have read and understood the privacy notice" at bounding box center [909, 434] width 311 height 32
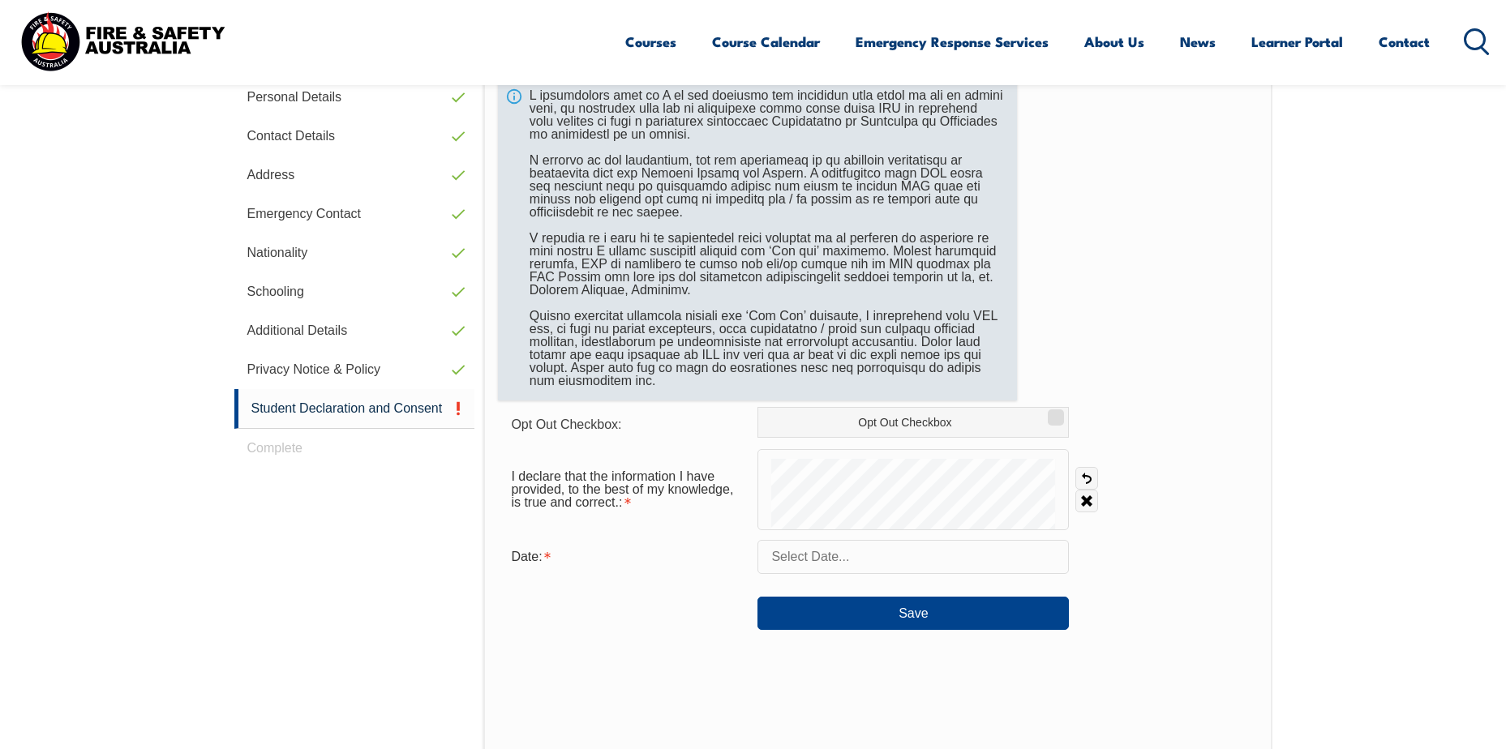
scroll to position [442, 0]
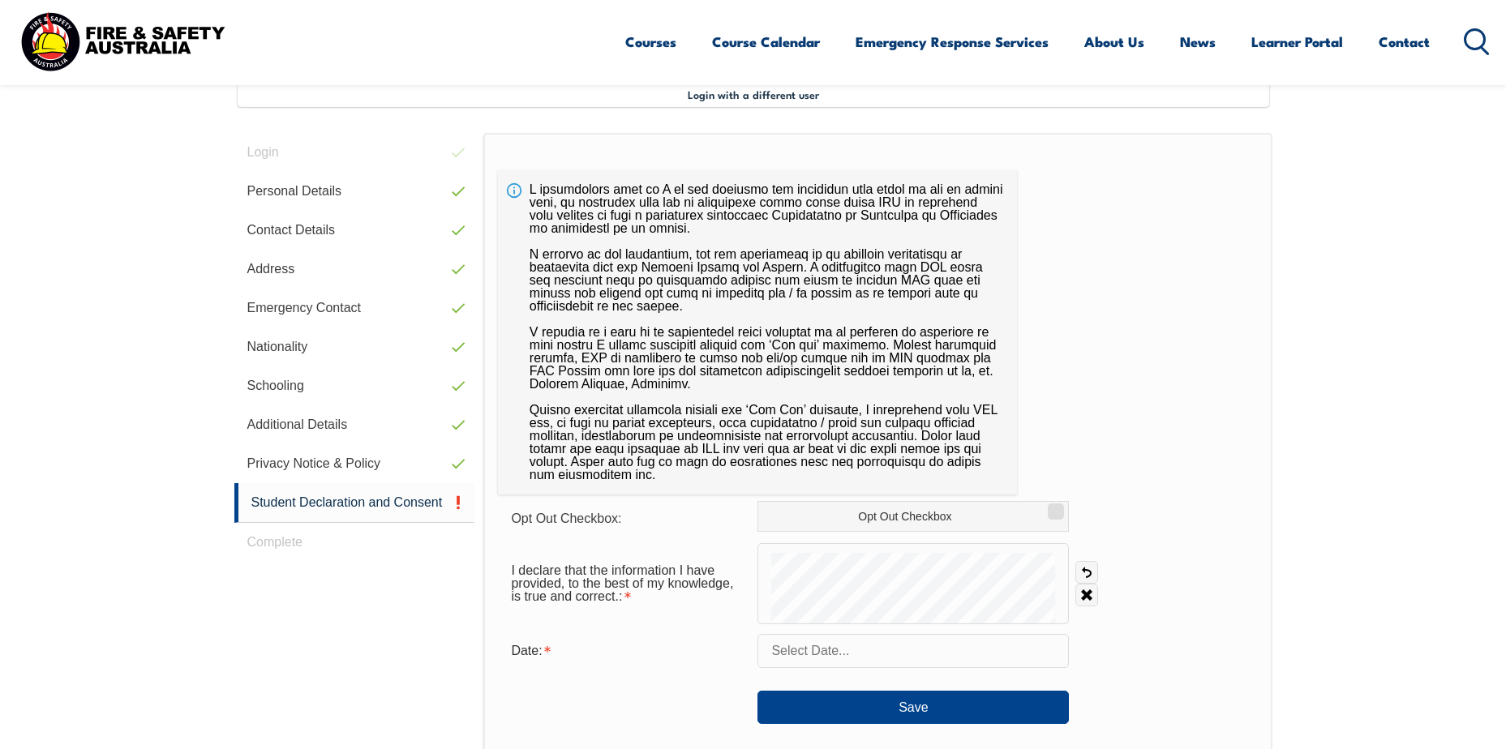
click at [801, 655] on input "text" at bounding box center [913, 651] width 311 height 34
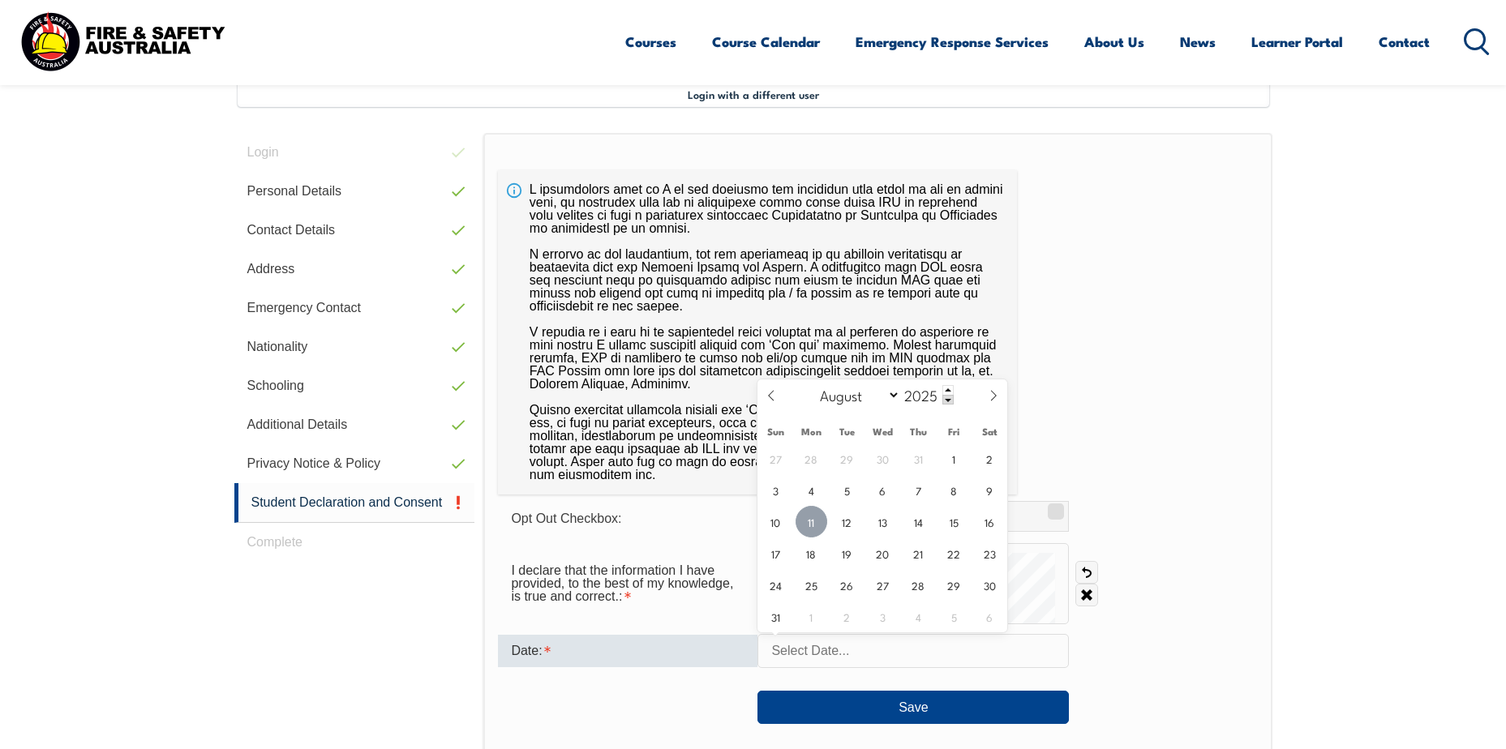
click at [818, 530] on span "11" at bounding box center [812, 522] width 32 height 32
type input "August 11, 2025"
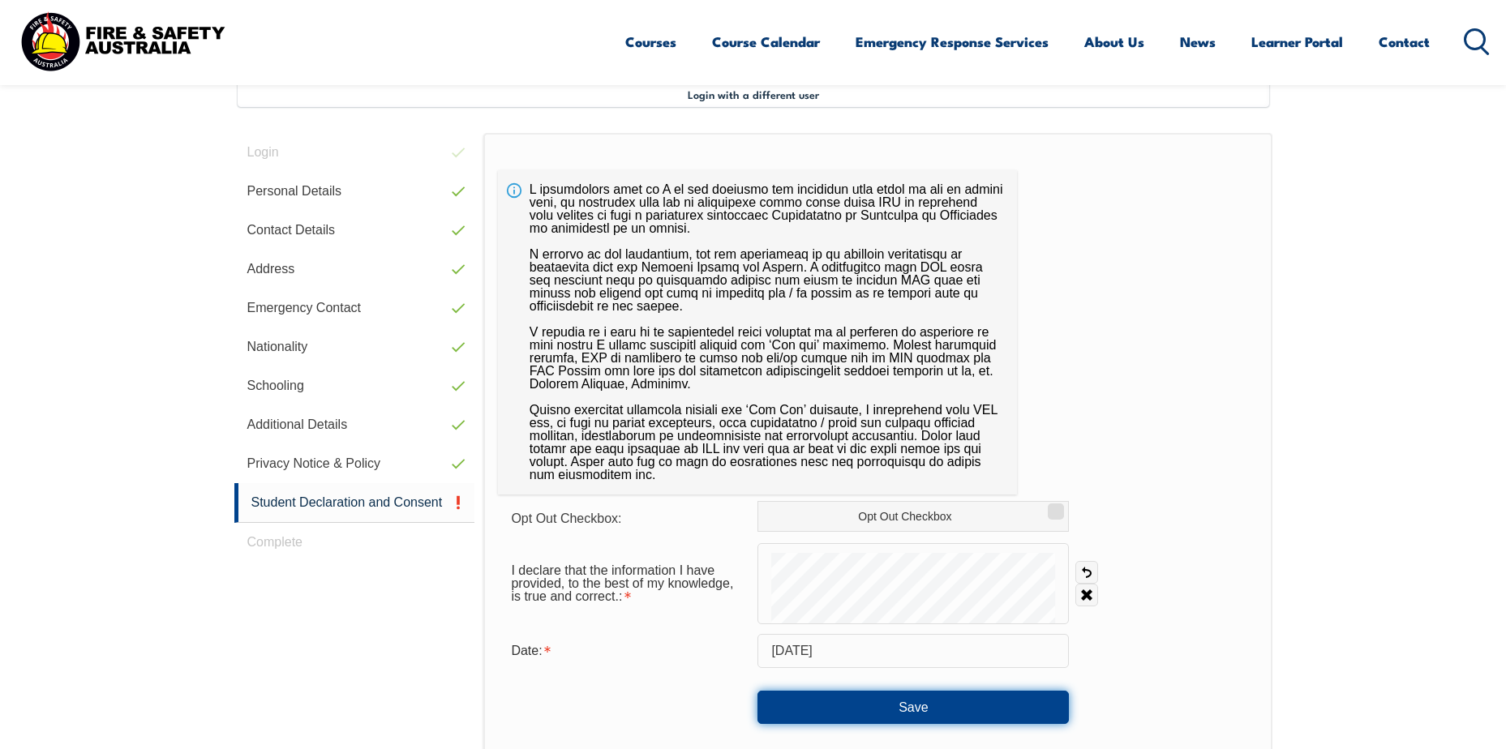
click at [857, 694] on button "Save" at bounding box center [913, 707] width 311 height 32
